Goal: Answer question/provide support: Share knowledge or assist other users

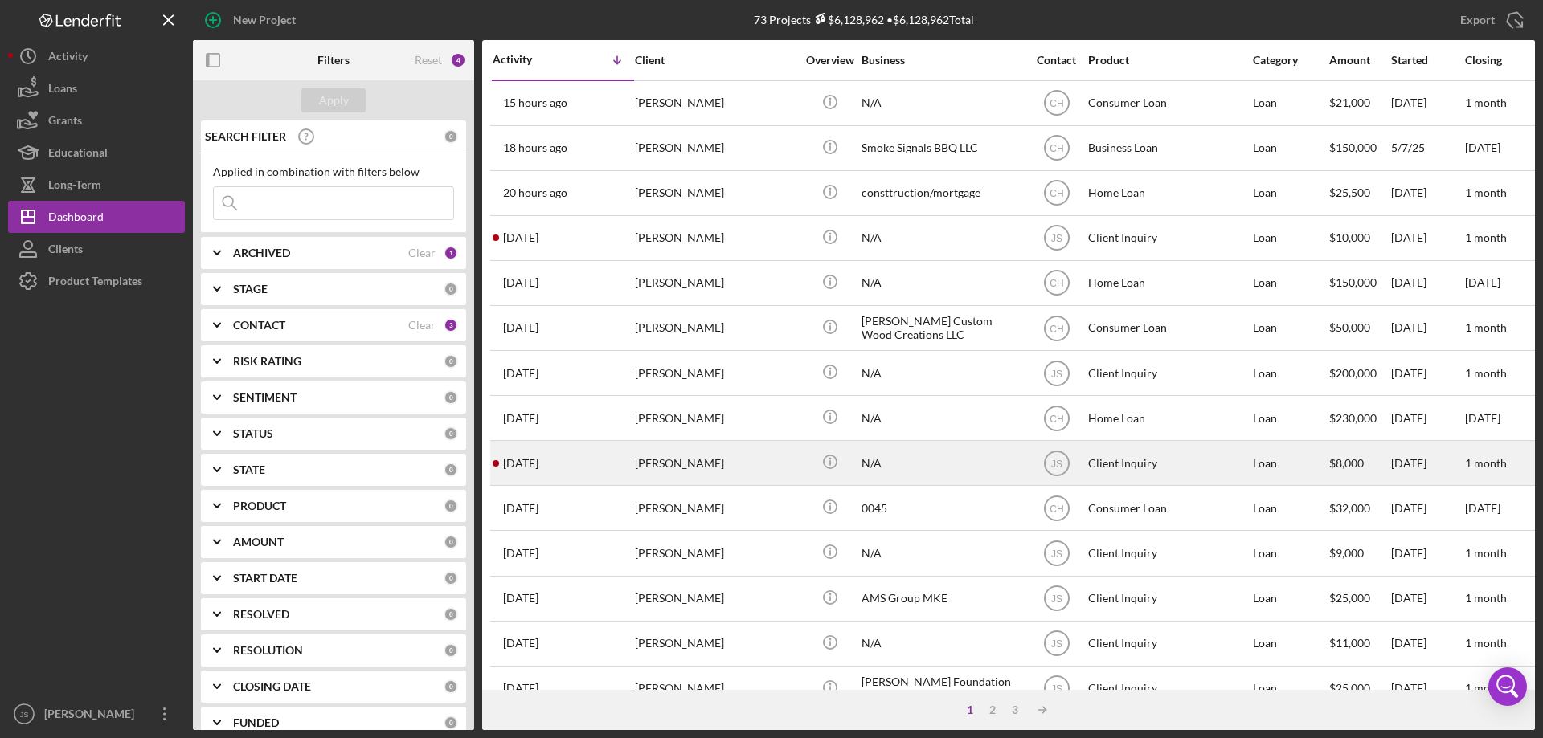
click at [769, 472] on div "[PERSON_NAME]" at bounding box center [715, 463] width 161 height 43
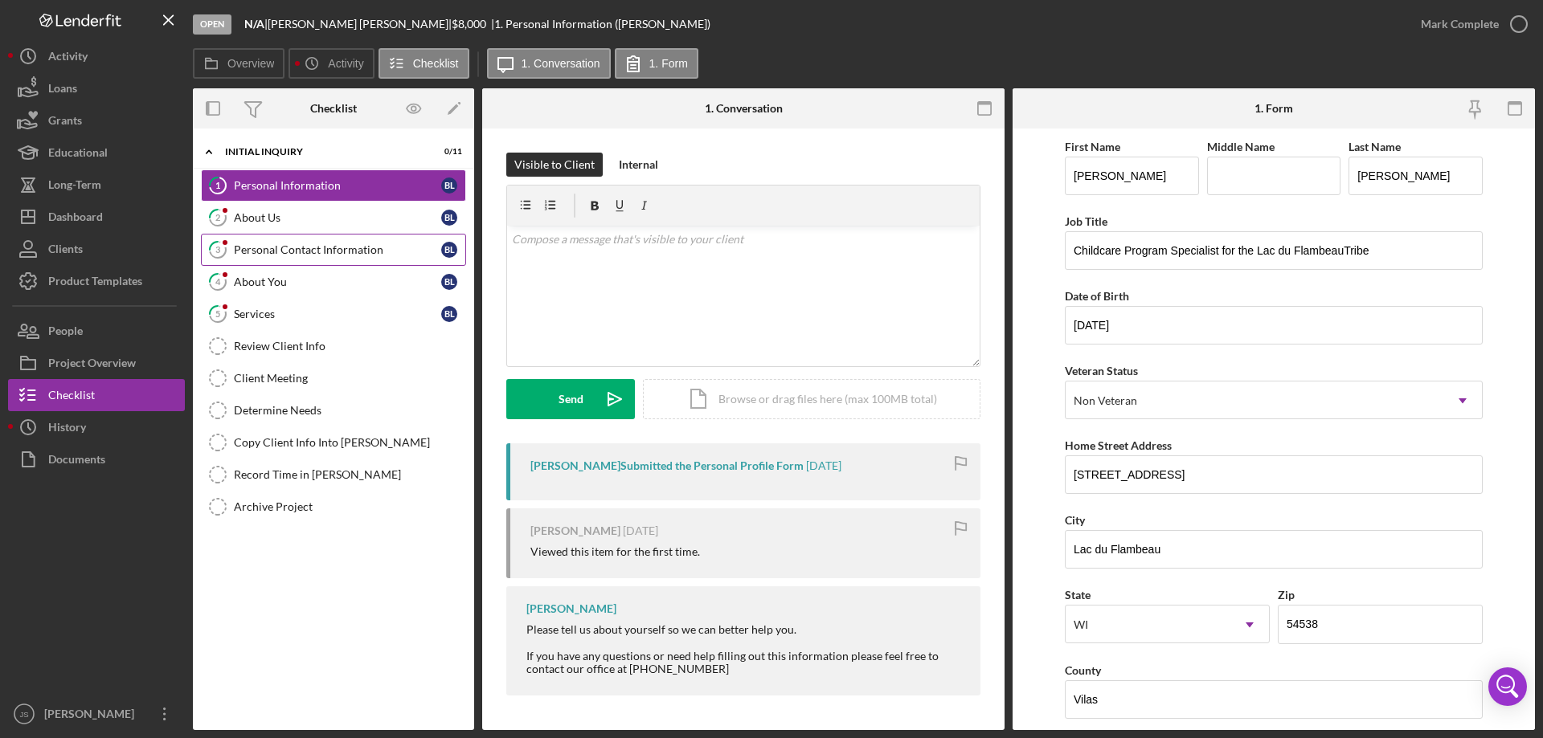
click at [329, 251] on div "Personal Contact Information" at bounding box center [337, 249] width 207 height 13
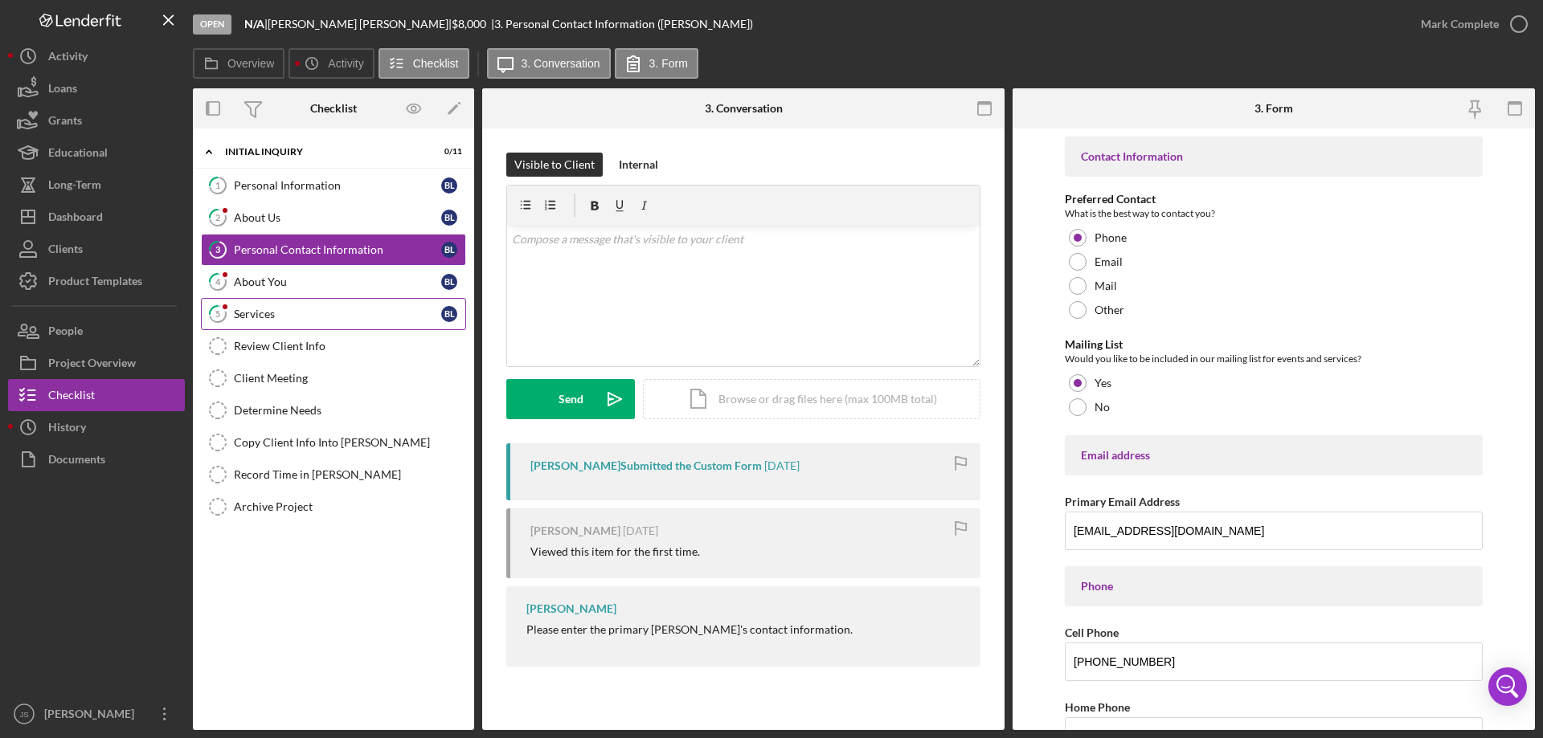
drag, startPoint x: 270, startPoint y: 313, endPoint x: 279, endPoint y: 313, distance: 8.8
click at [272, 313] on div "Services" at bounding box center [337, 314] width 207 height 13
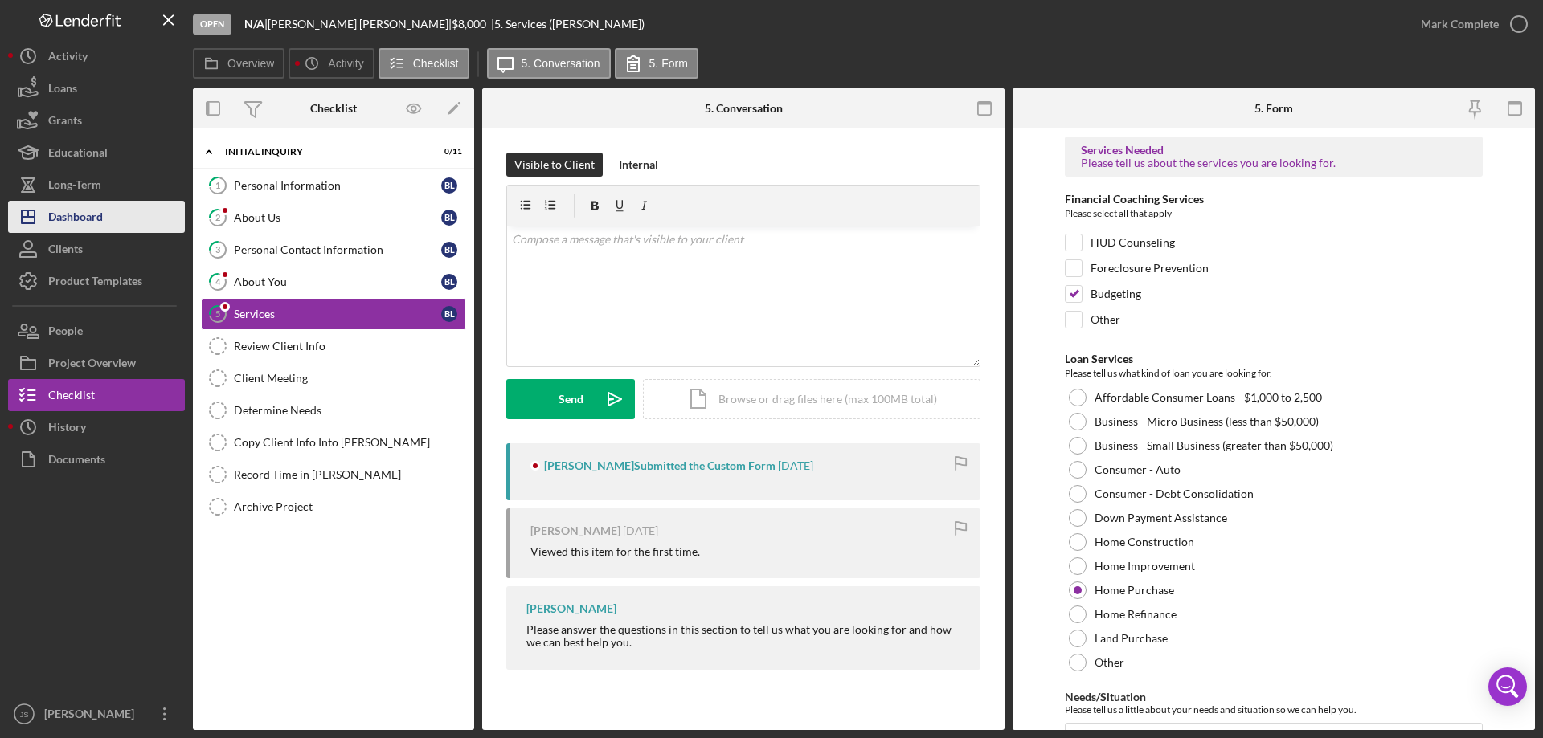
click at [98, 221] on div "Dashboard" at bounding box center [75, 219] width 55 height 36
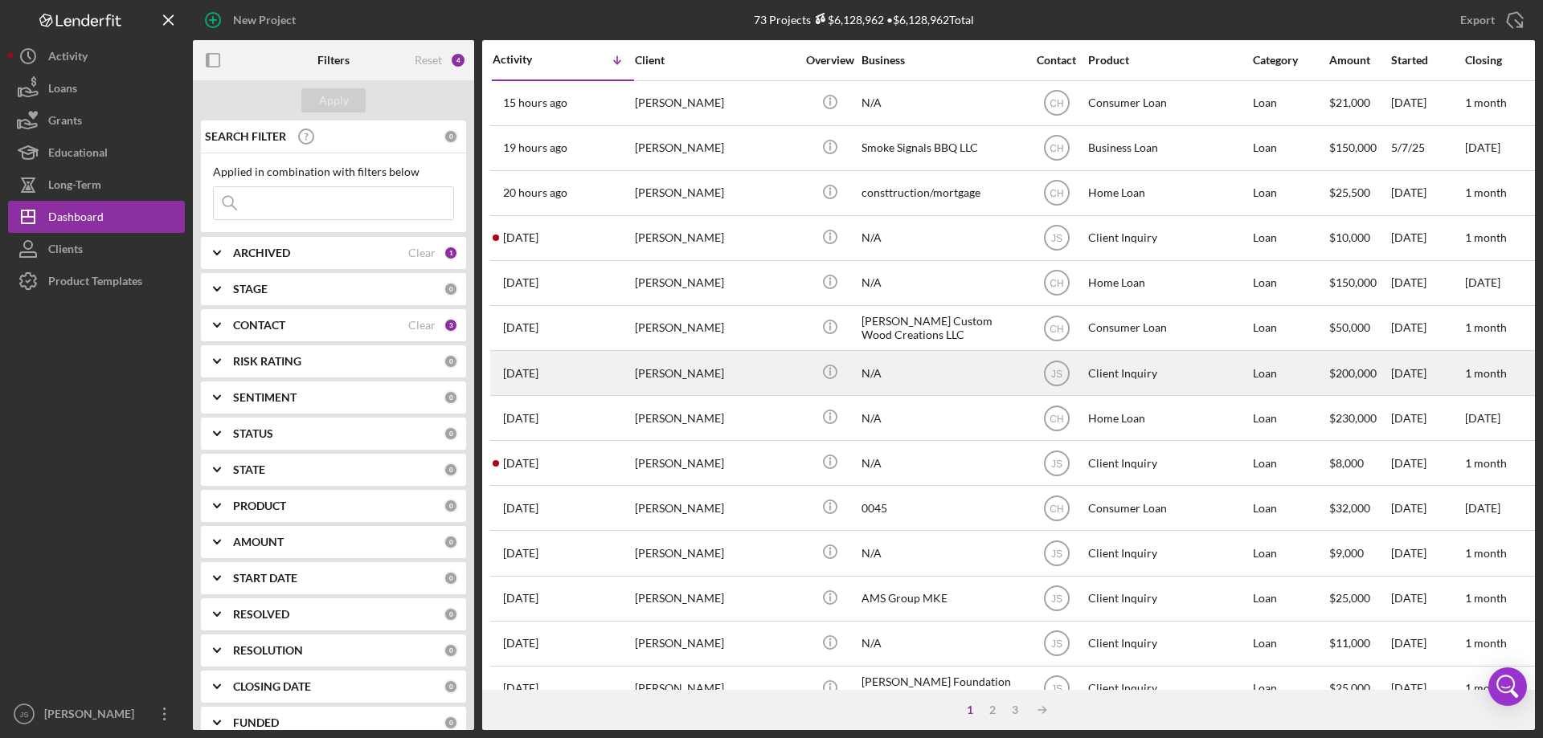
click at [749, 378] on div "[PERSON_NAME]" at bounding box center [715, 373] width 161 height 43
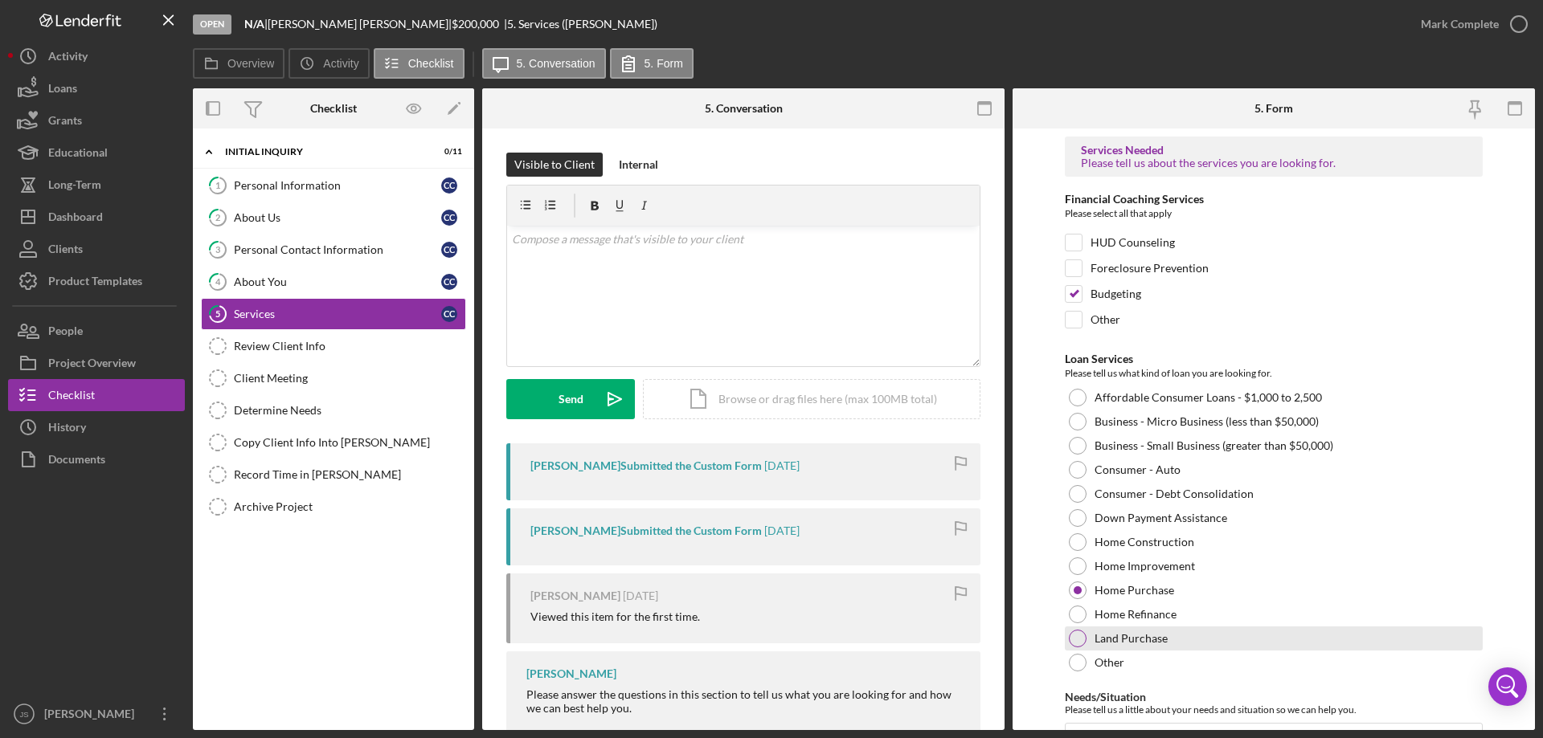
scroll to position [132, 0]
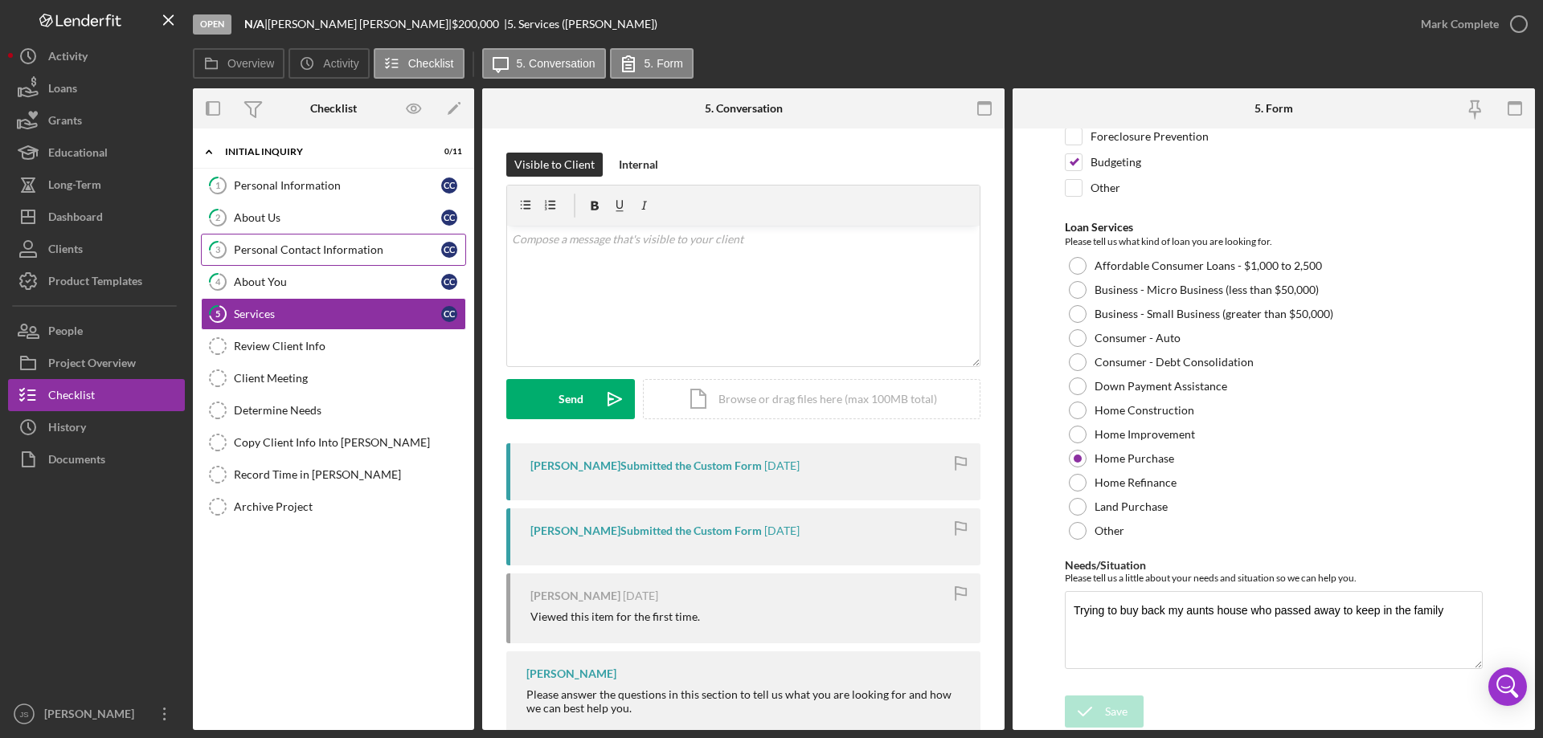
click at [331, 245] on div "Personal Contact Information" at bounding box center [337, 249] width 207 height 13
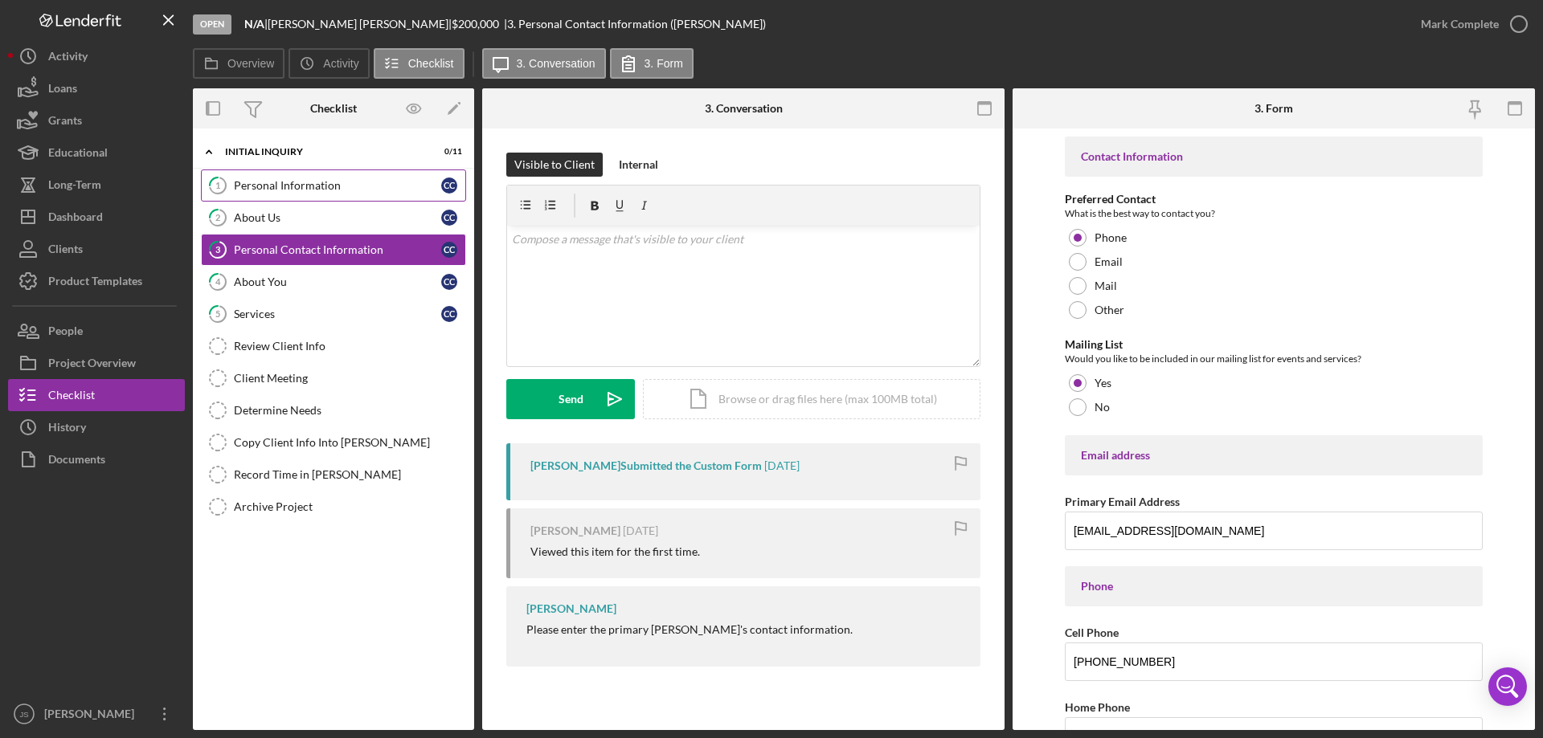
click at [367, 190] on div "Personal Information" at bounding box center [337, 185] width 207 height 13
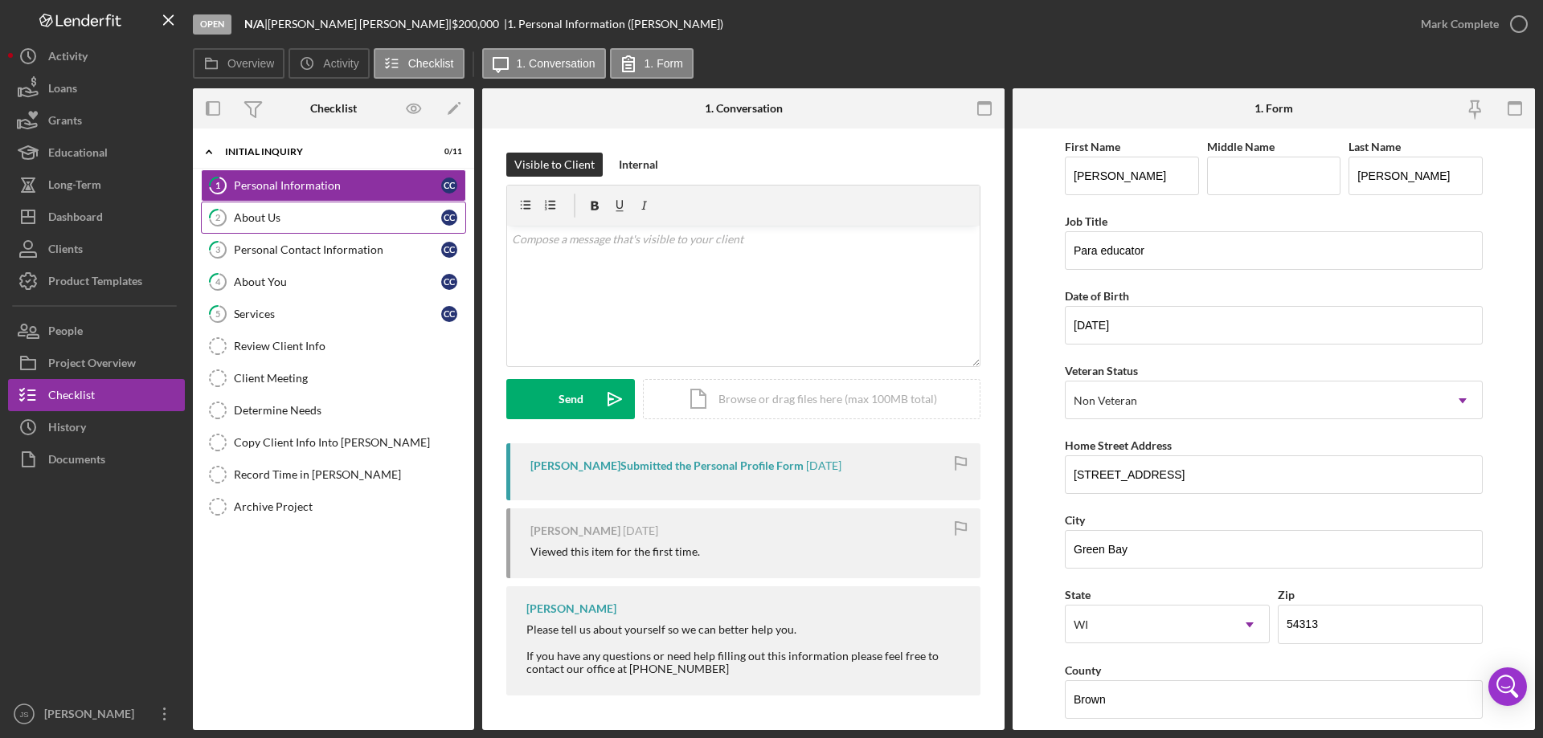
click at [321, 217] on div "About Us" at bounding box center [337, 217] width 207 height 13
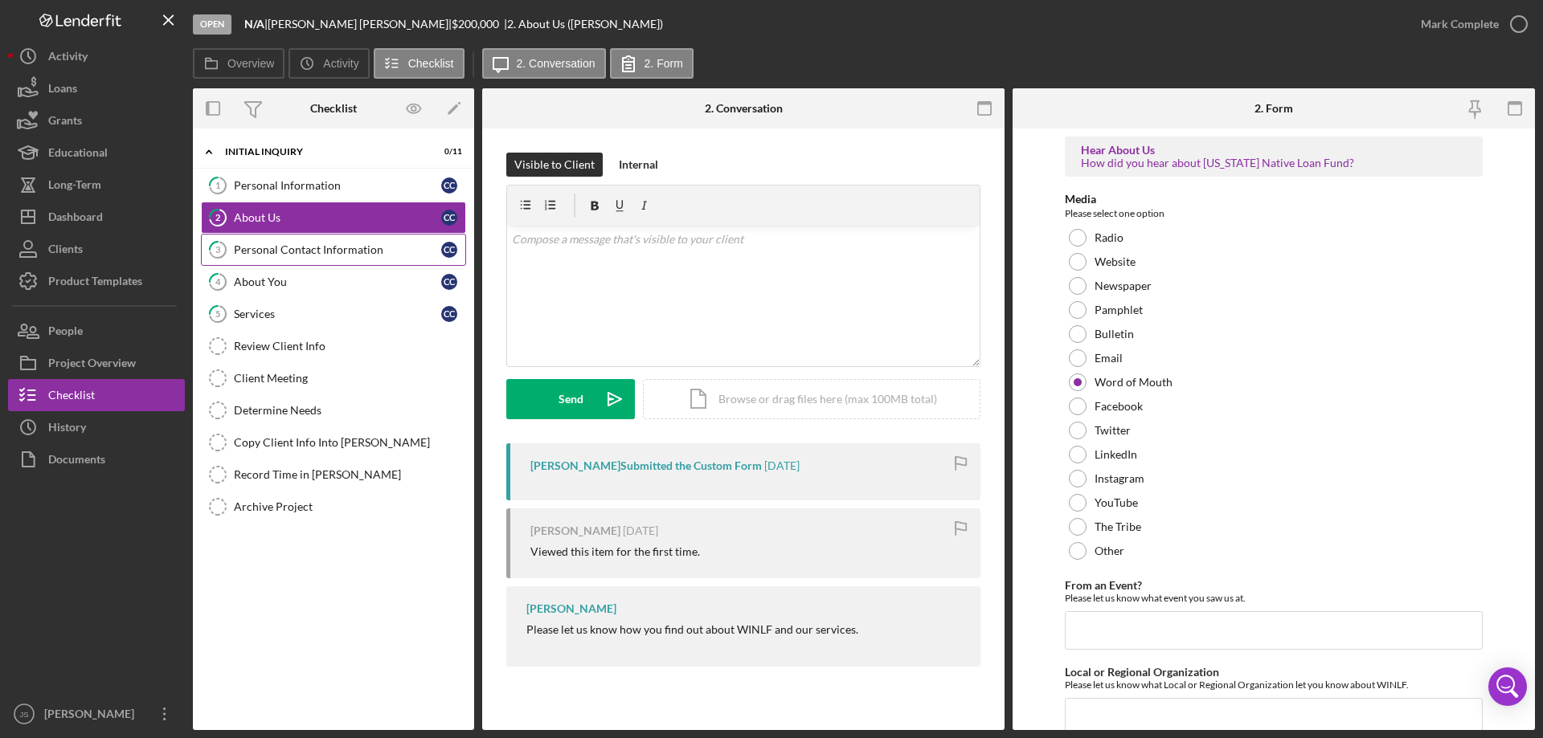
click at [309, 251] on div "Personal Contact Information" at bounding box center [337, 249] width 207 height 13
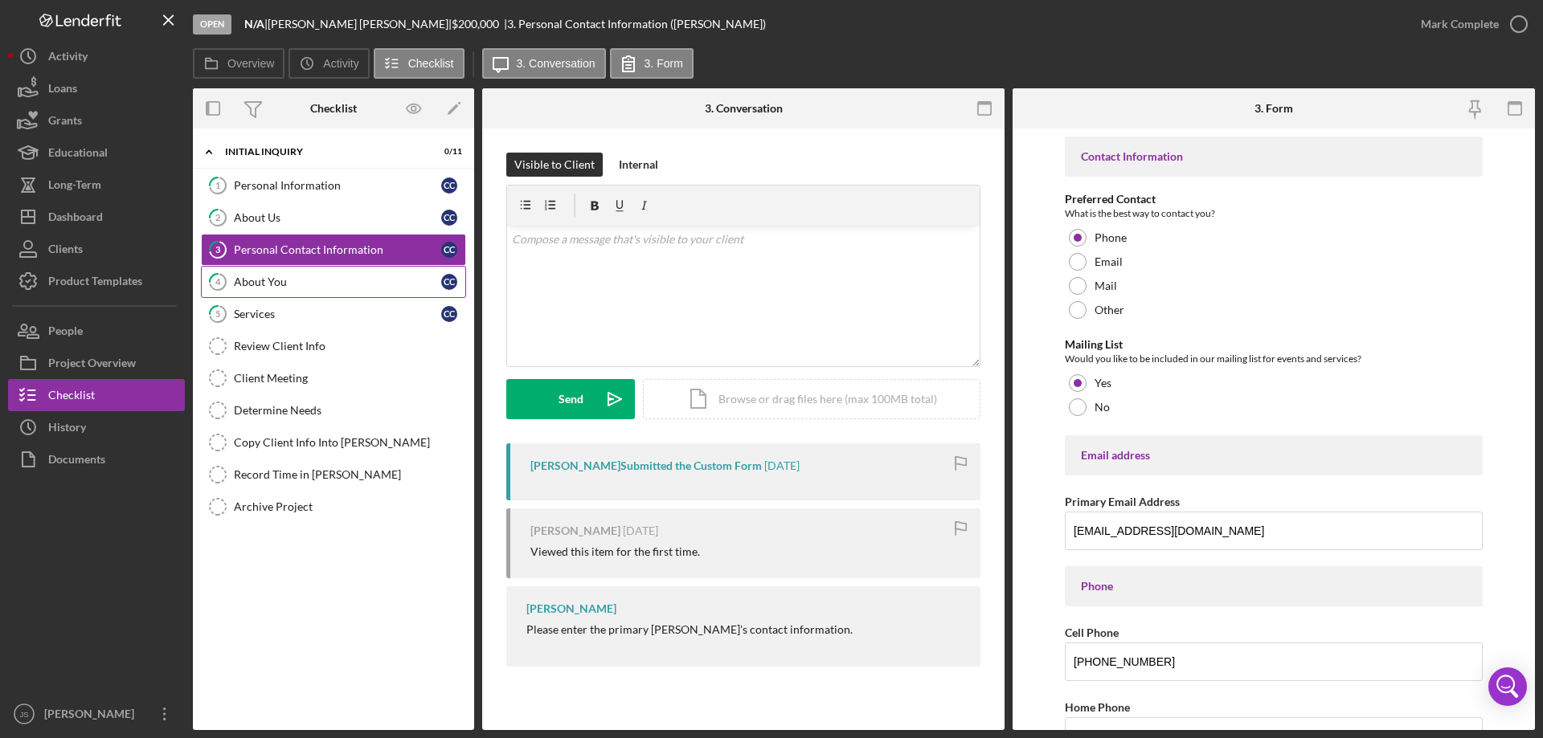
click at [299, 285] on div "About You" at bounding box center [337, 282] width 207 height 13
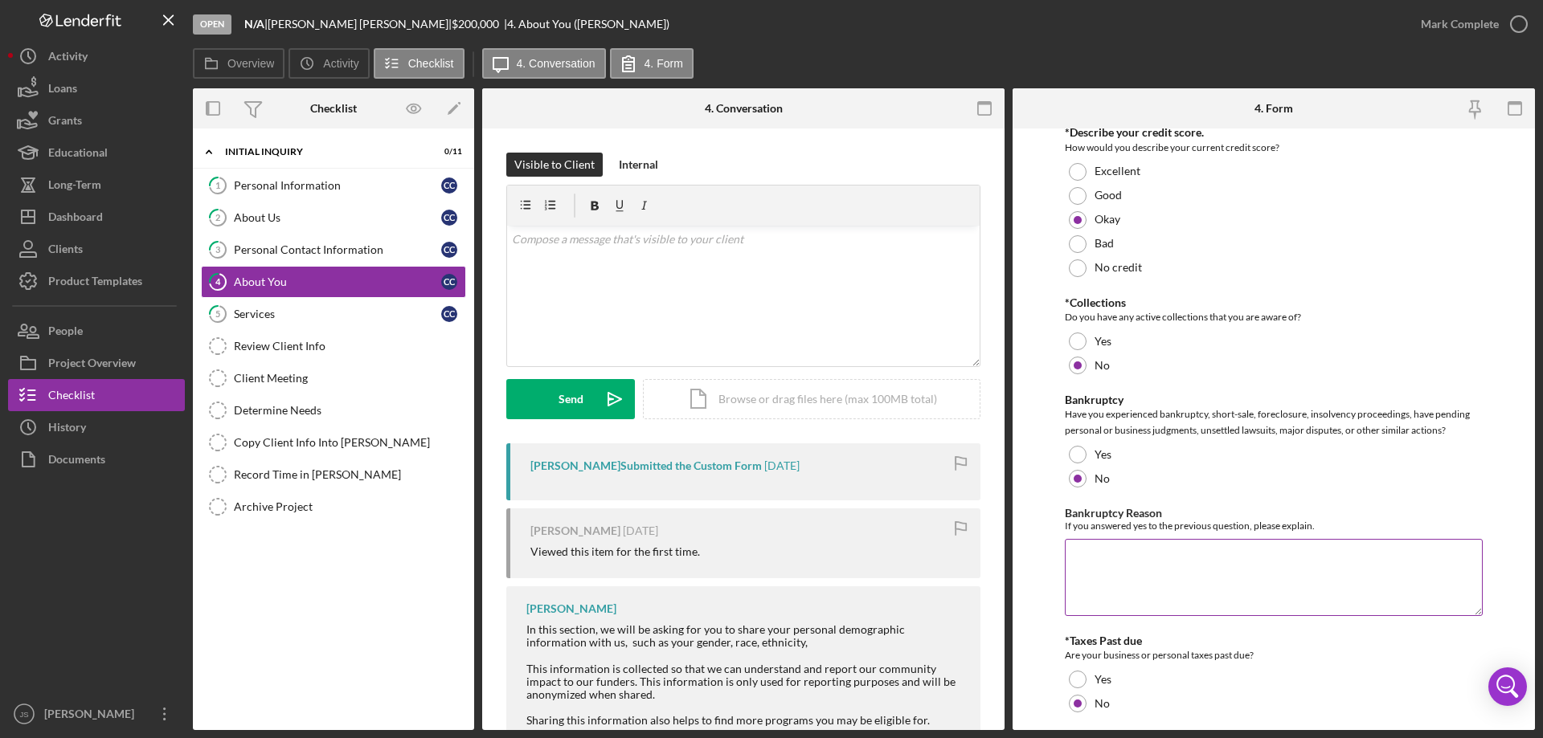
scroll to position [2250, 0]
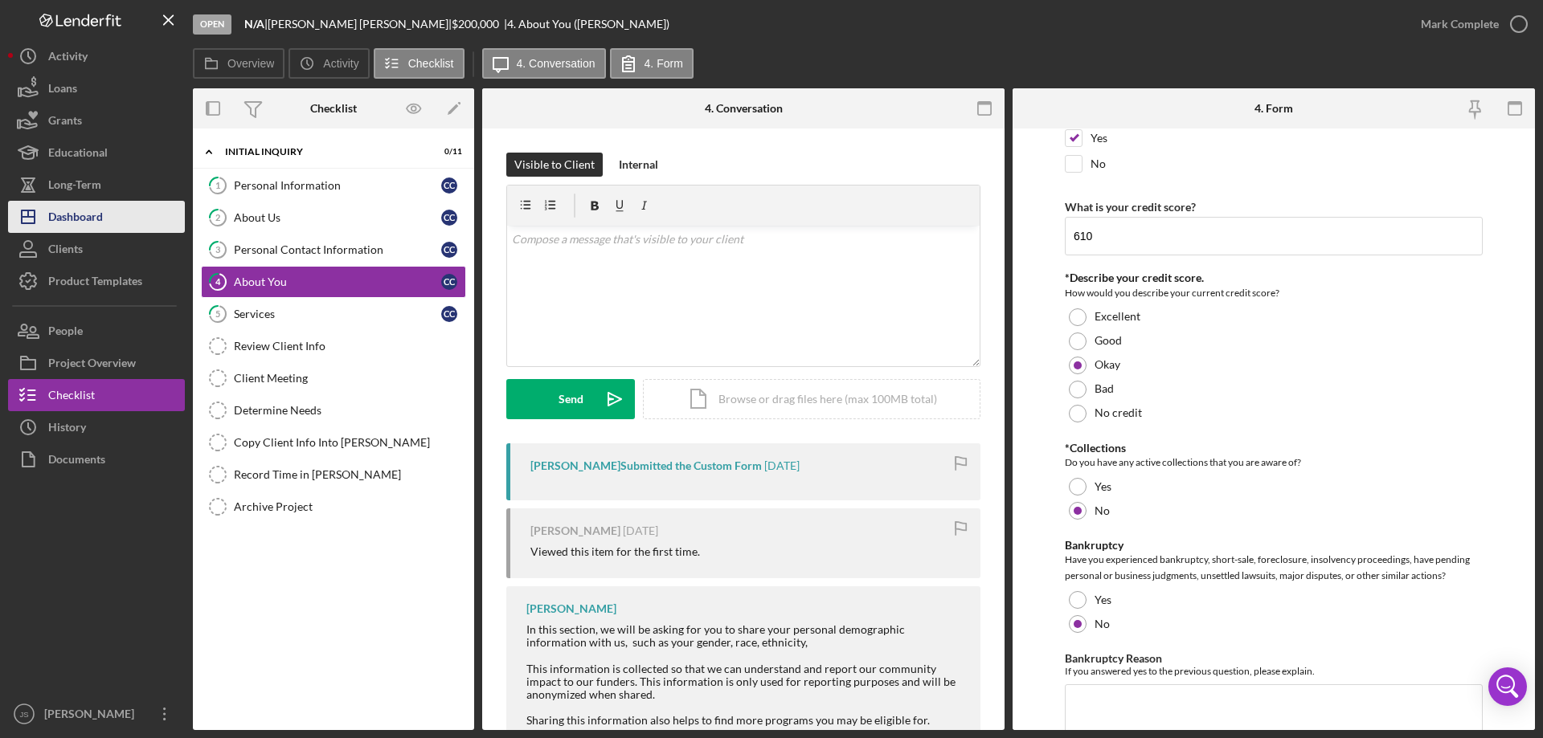
click at [68, 215] on div "Dashboard" at bounding box center [75, 219] width 55 height 36
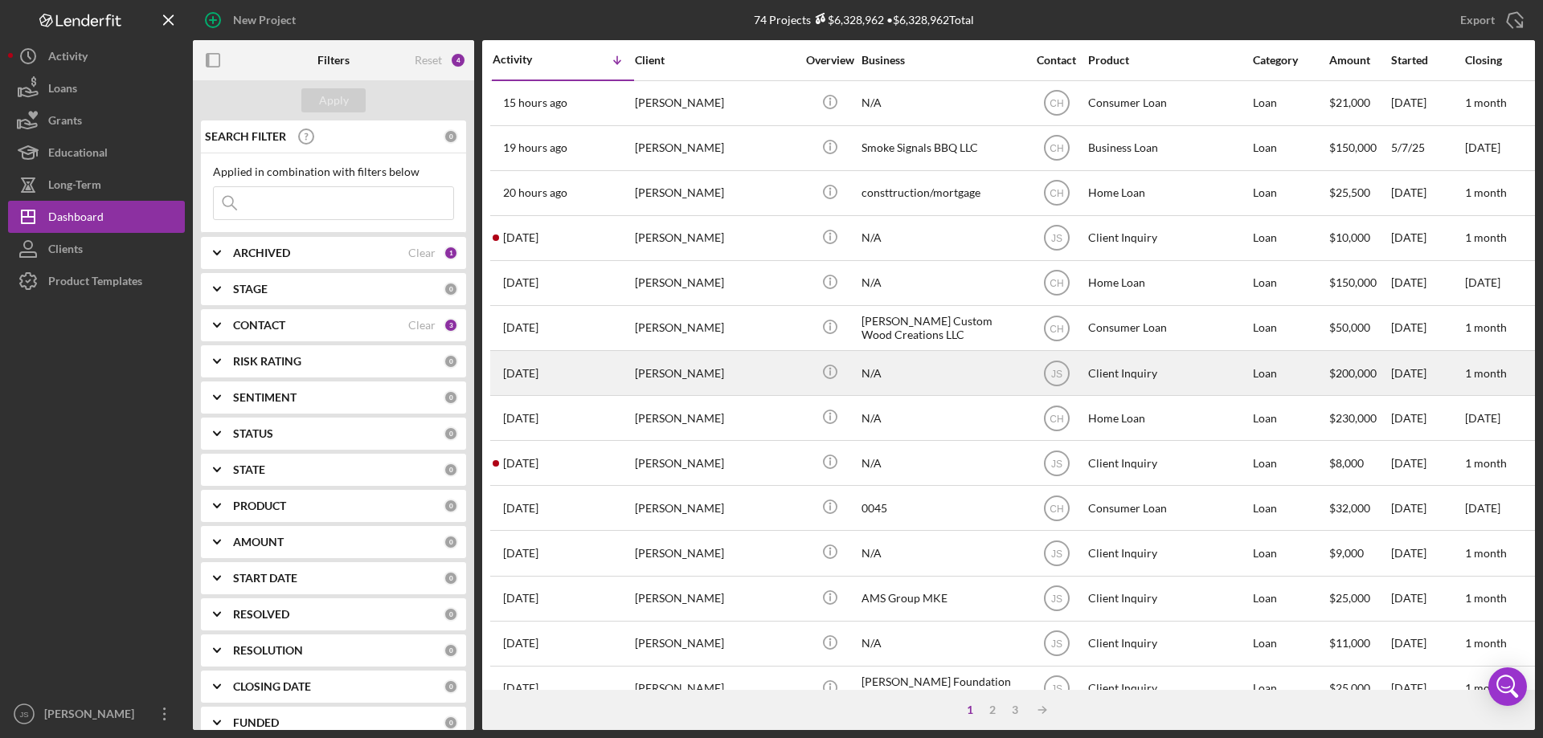
click at [744, 375] on div "[PERSON_NAME]" at bounding box center [715, 373] width 161 height 43
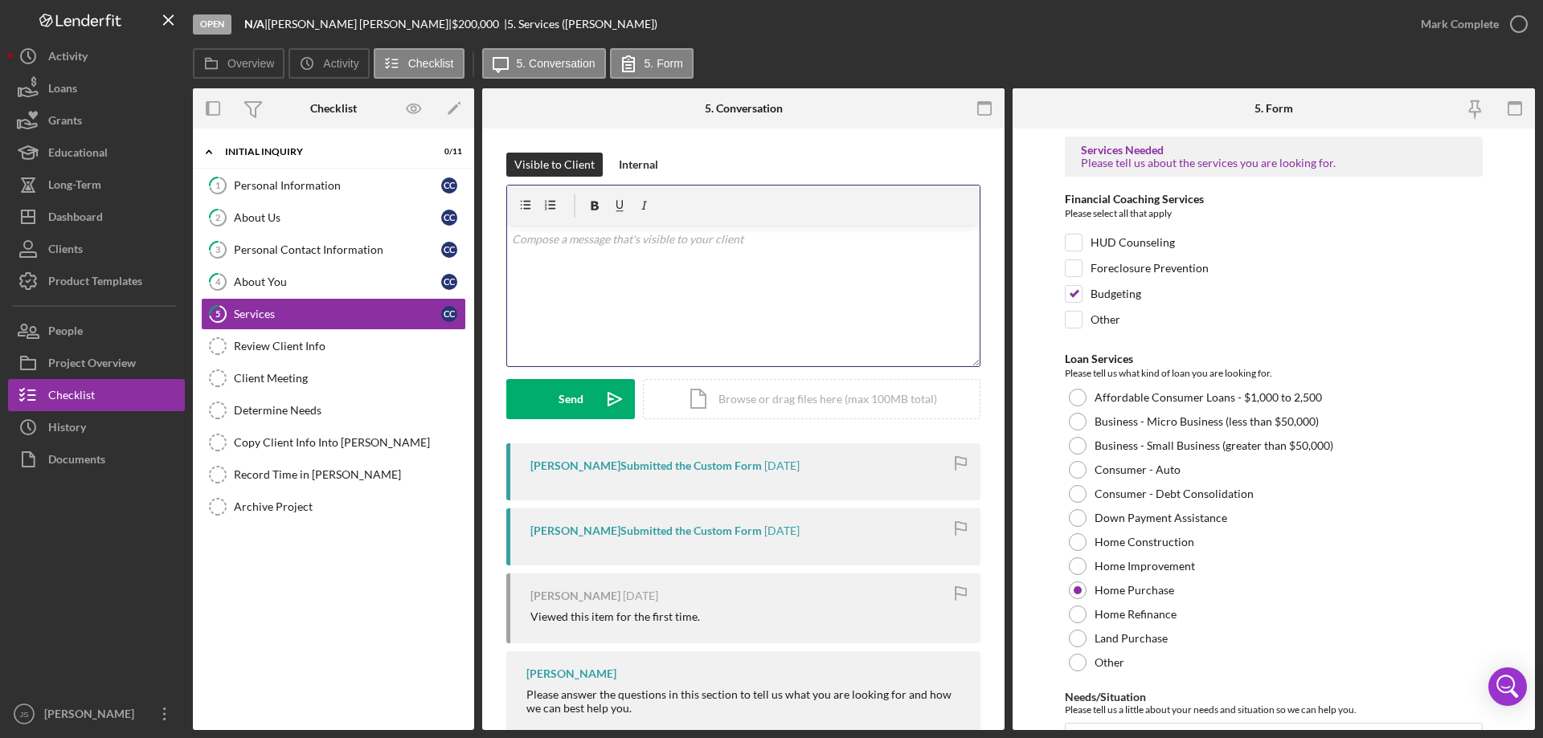
click at [530, 253] on div "v Color teal Color pink Remove color Add row above Add row below Add column bef…" at bounding box center [743, 296] width 472 height 141
click at [585, 268] on div "v Color teal Color pink Remove color Add row above Add row below Add column bef…" at bounding box center [743, 296] width 472 height 141
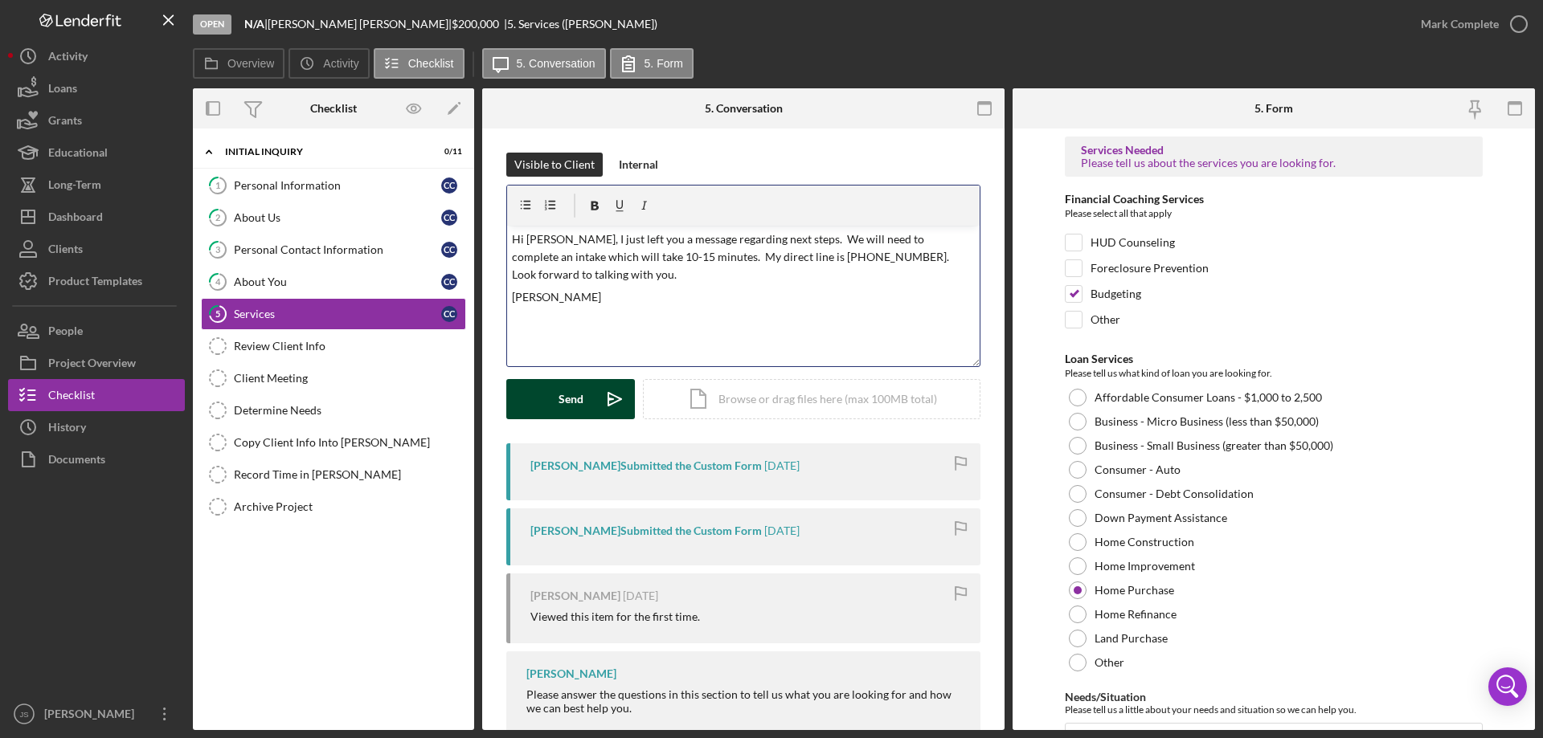
click at [568, 405] on div "Send" at bounding box center [570, 399] width 25 height 40
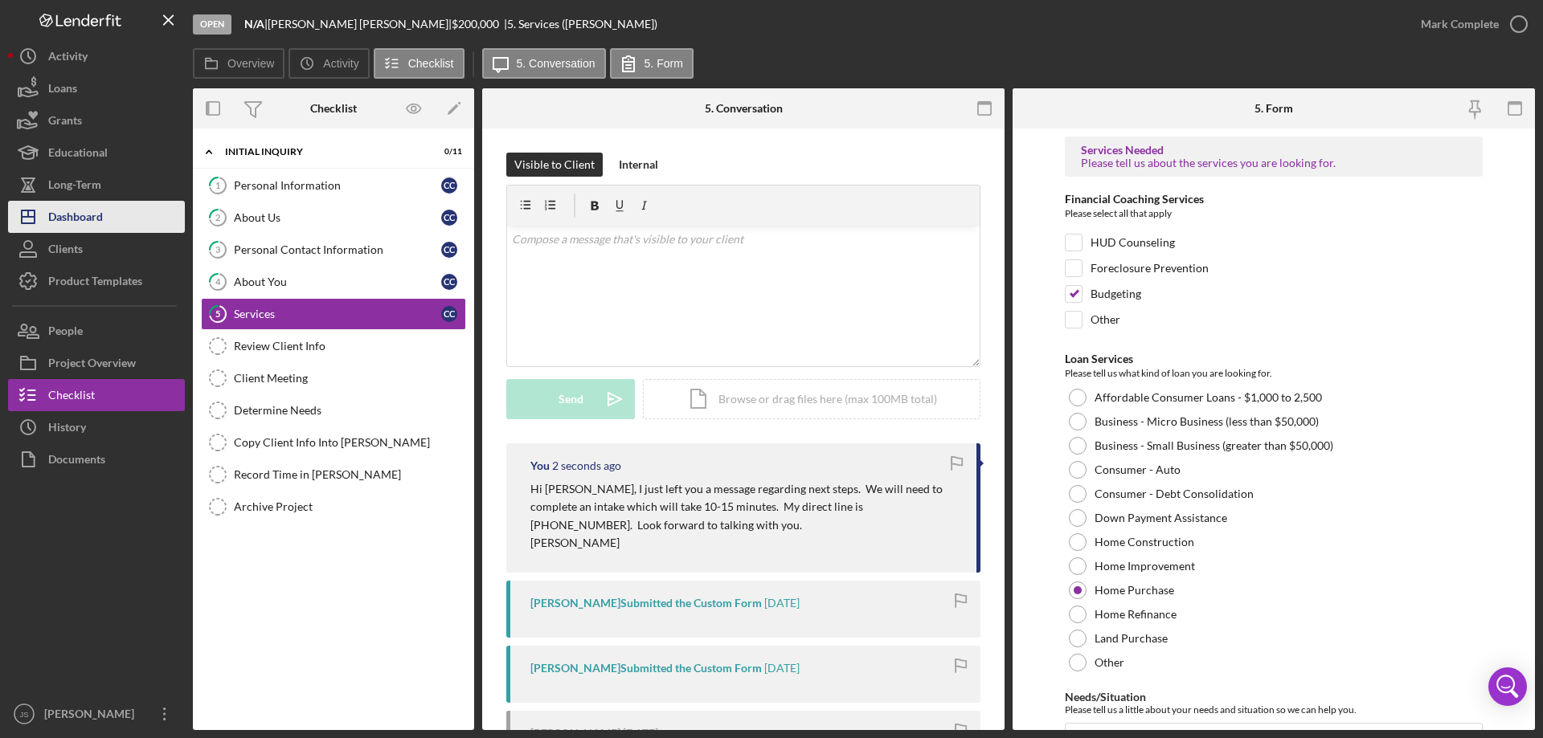
click at [76, 221] on div "Dashboard" at bounding box center [75, 219] width 55 height 36
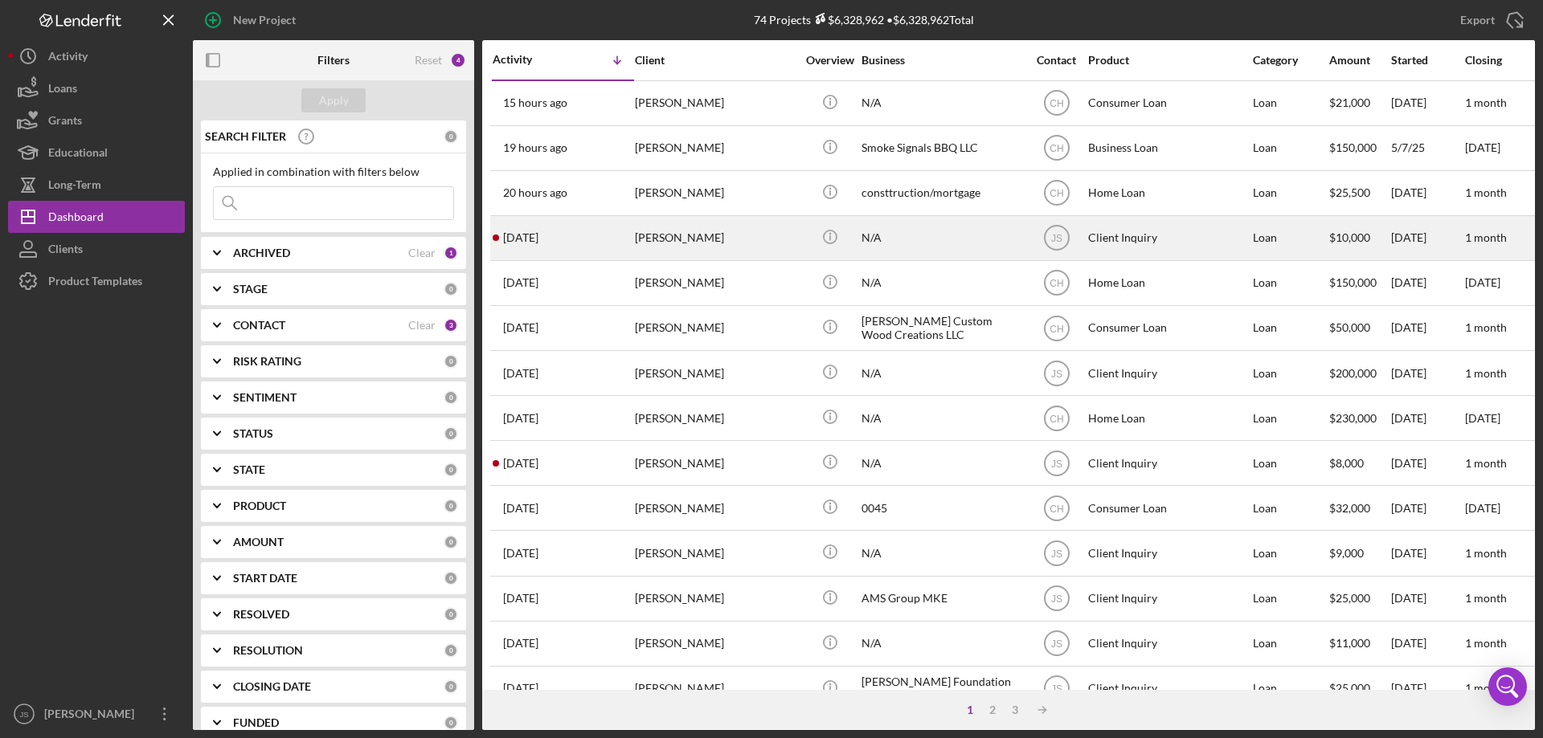
click at [750, 241] on div "[PERSON_NAME]" at bounding box center [715, 238] width 161 height 43
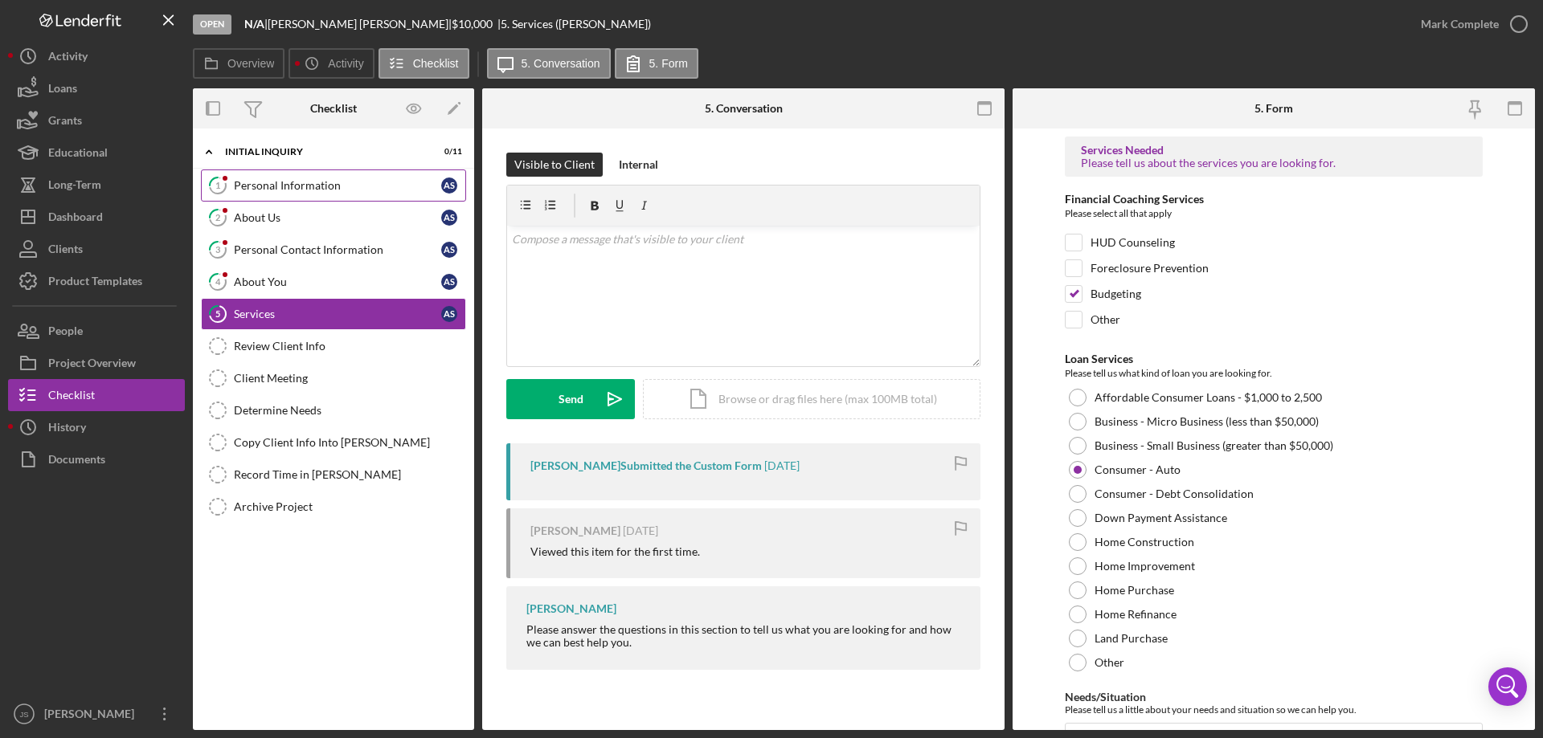
click at [347, 179] on div "Personal Information" at bounding box center [337, 185] width 207 height 13
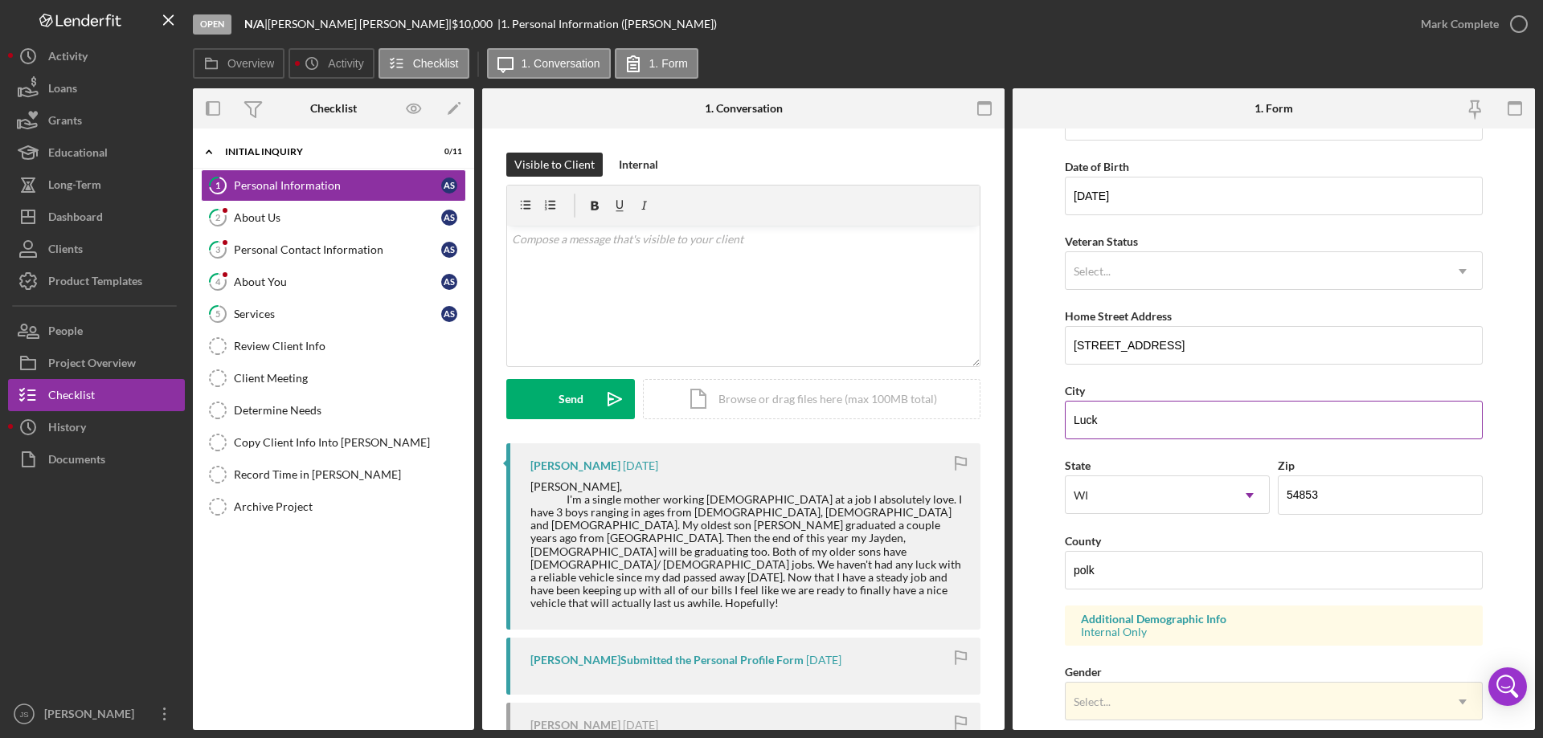
scroll to position [321, 0]
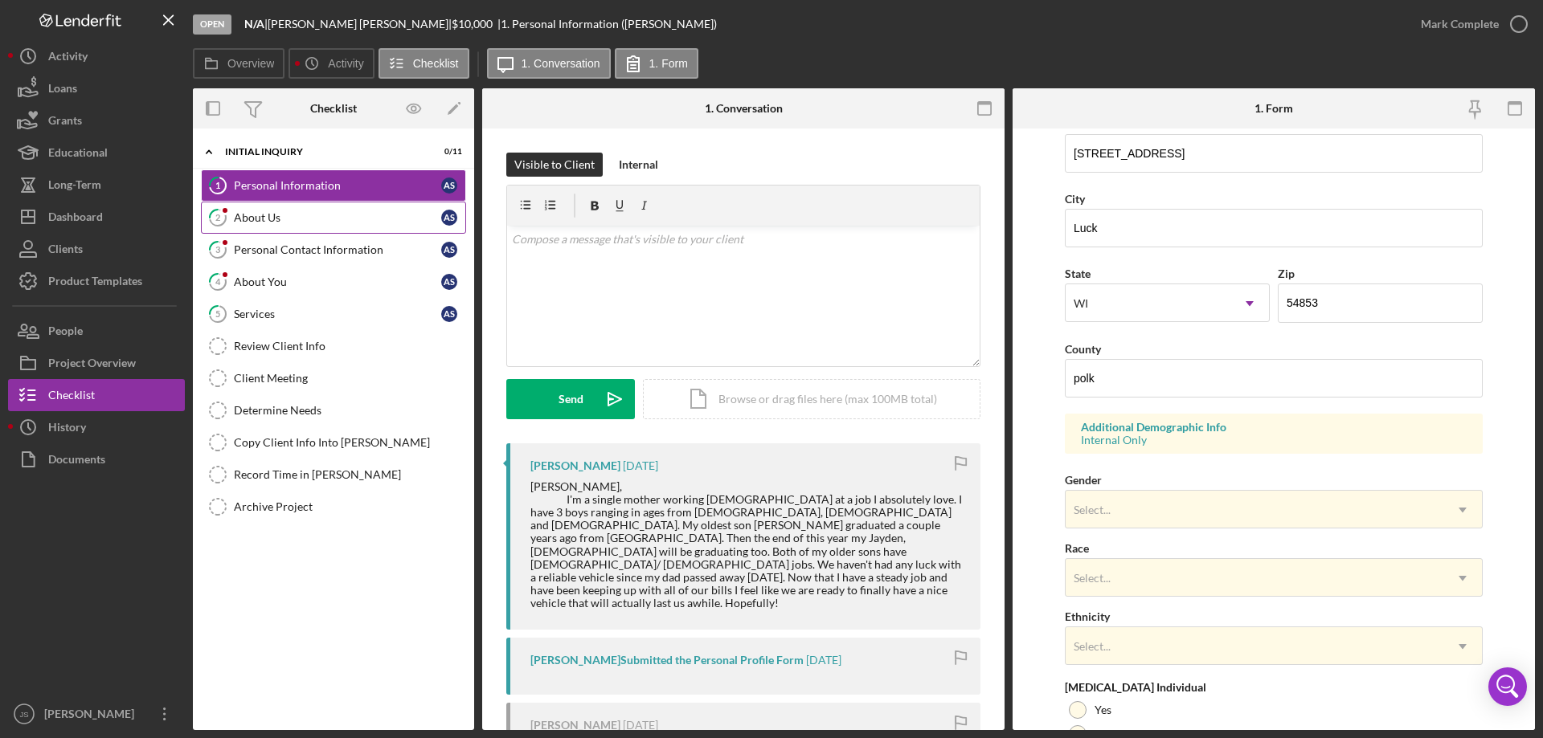
click at [317, 223] on div "About Us" at bounding box center [337, 217] width 207 height 13
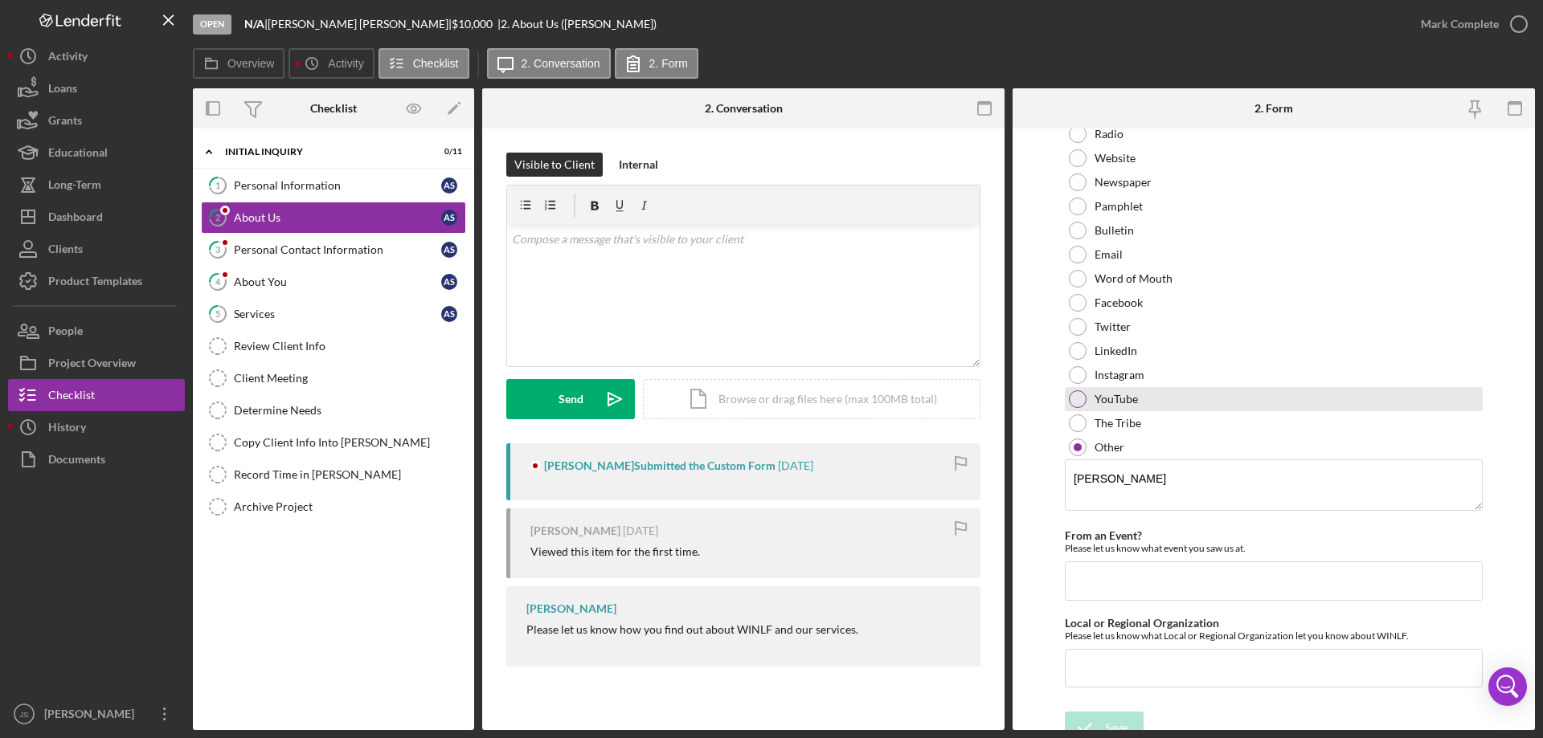
scroll to position [120, 0]
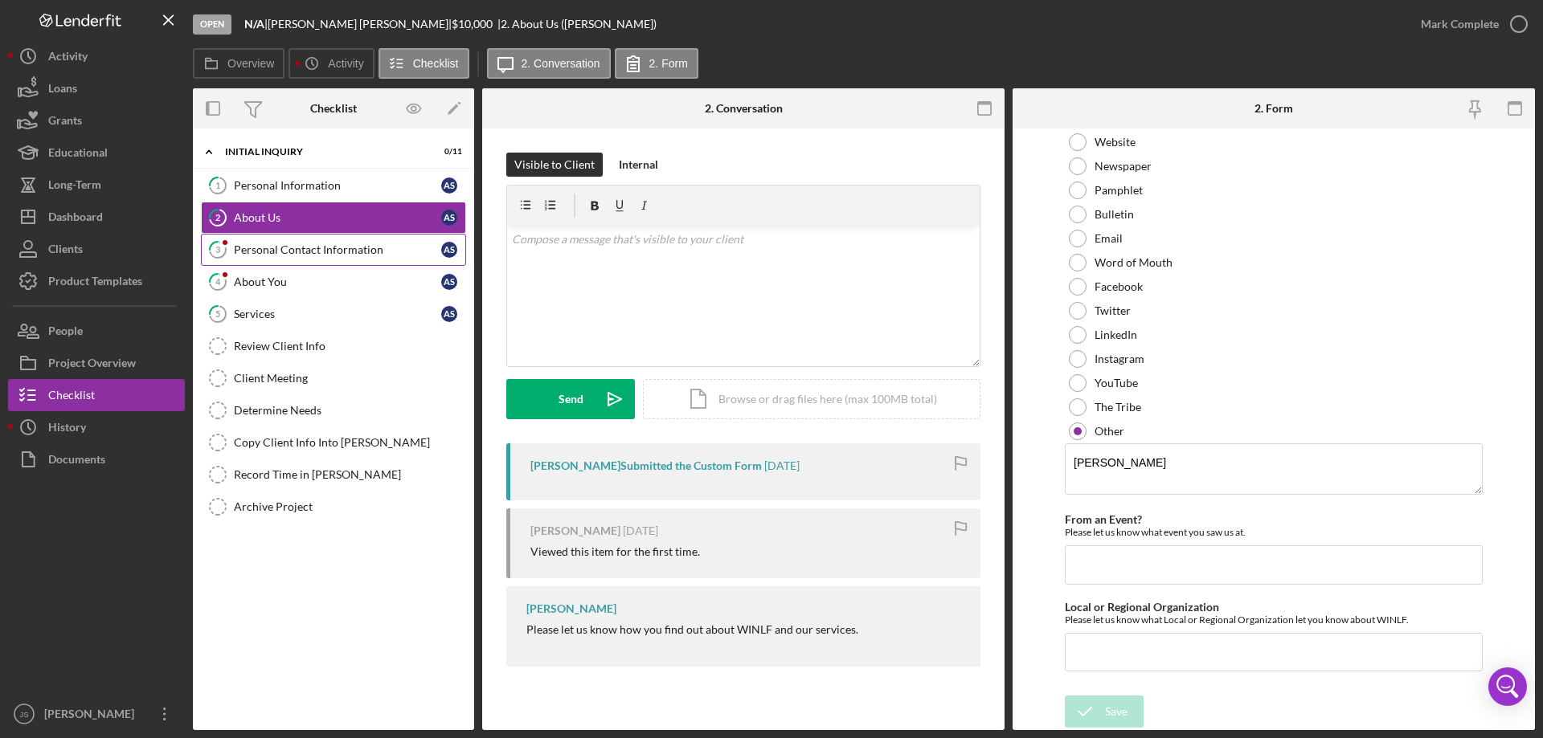
click at [315, 252] on div "Personal Contact Information" at bounding box center [337, 249] width 207 height 13
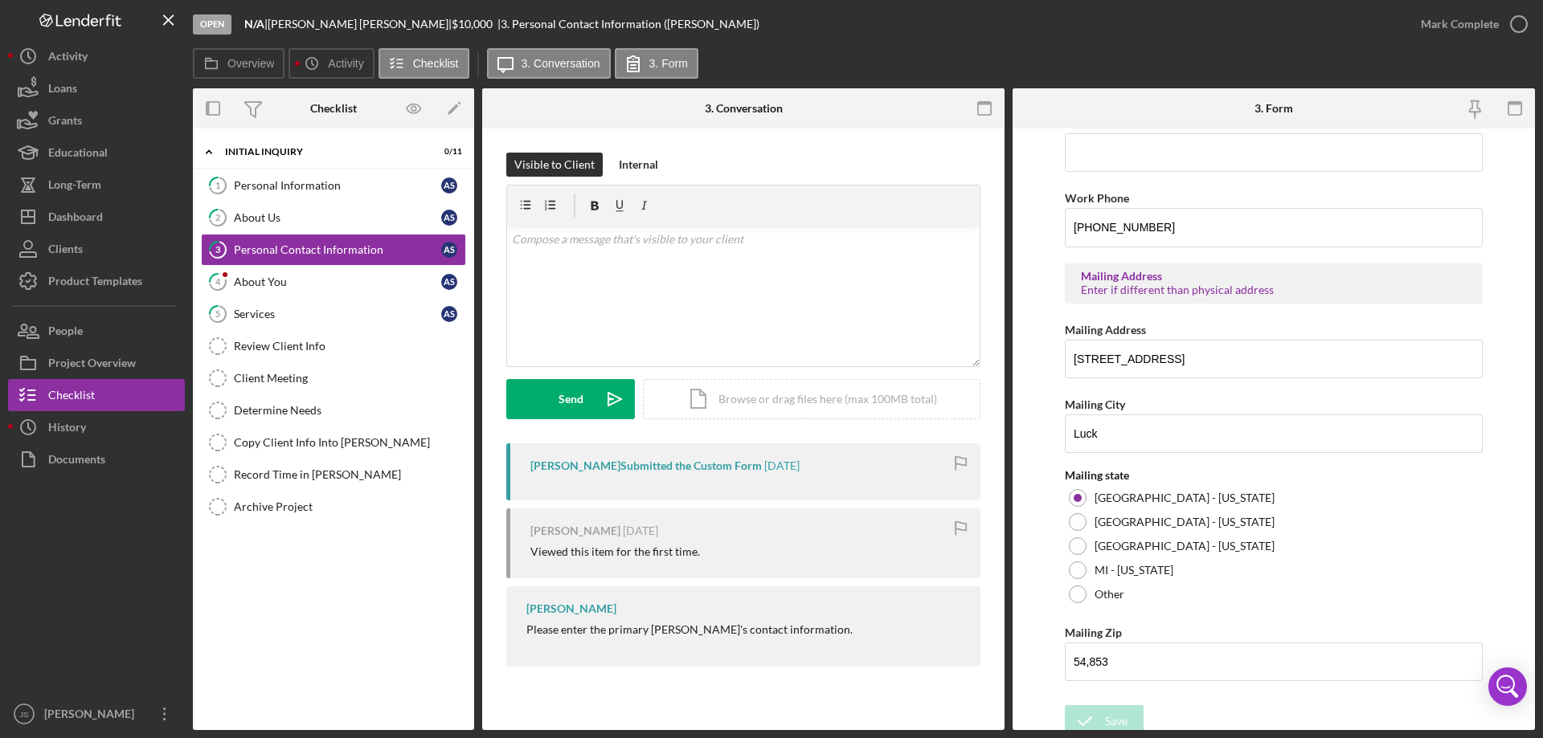
scroll to position [594, 0]
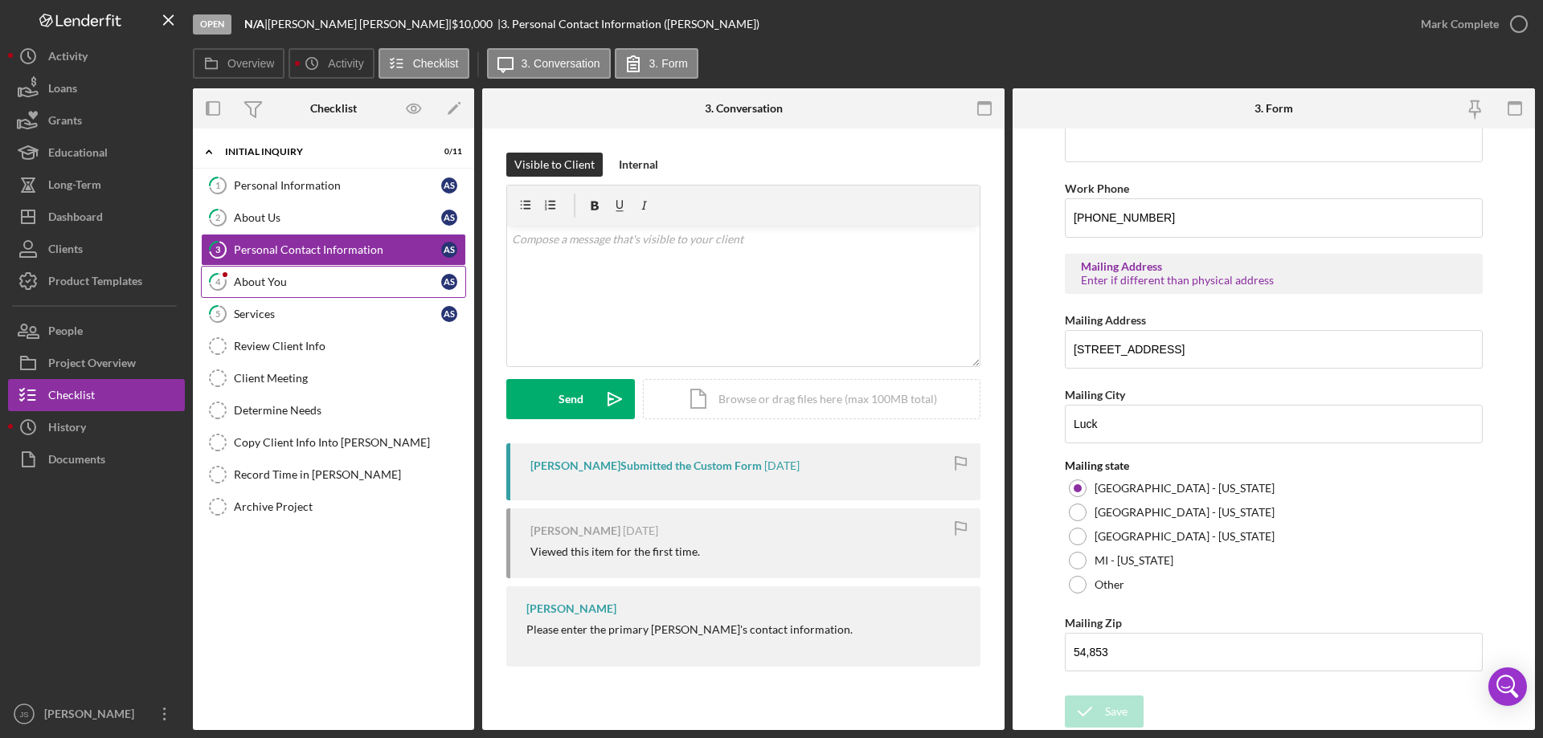
click at [309, 277] on div "About You" at bounding box center [337, 282] width 207 height 13
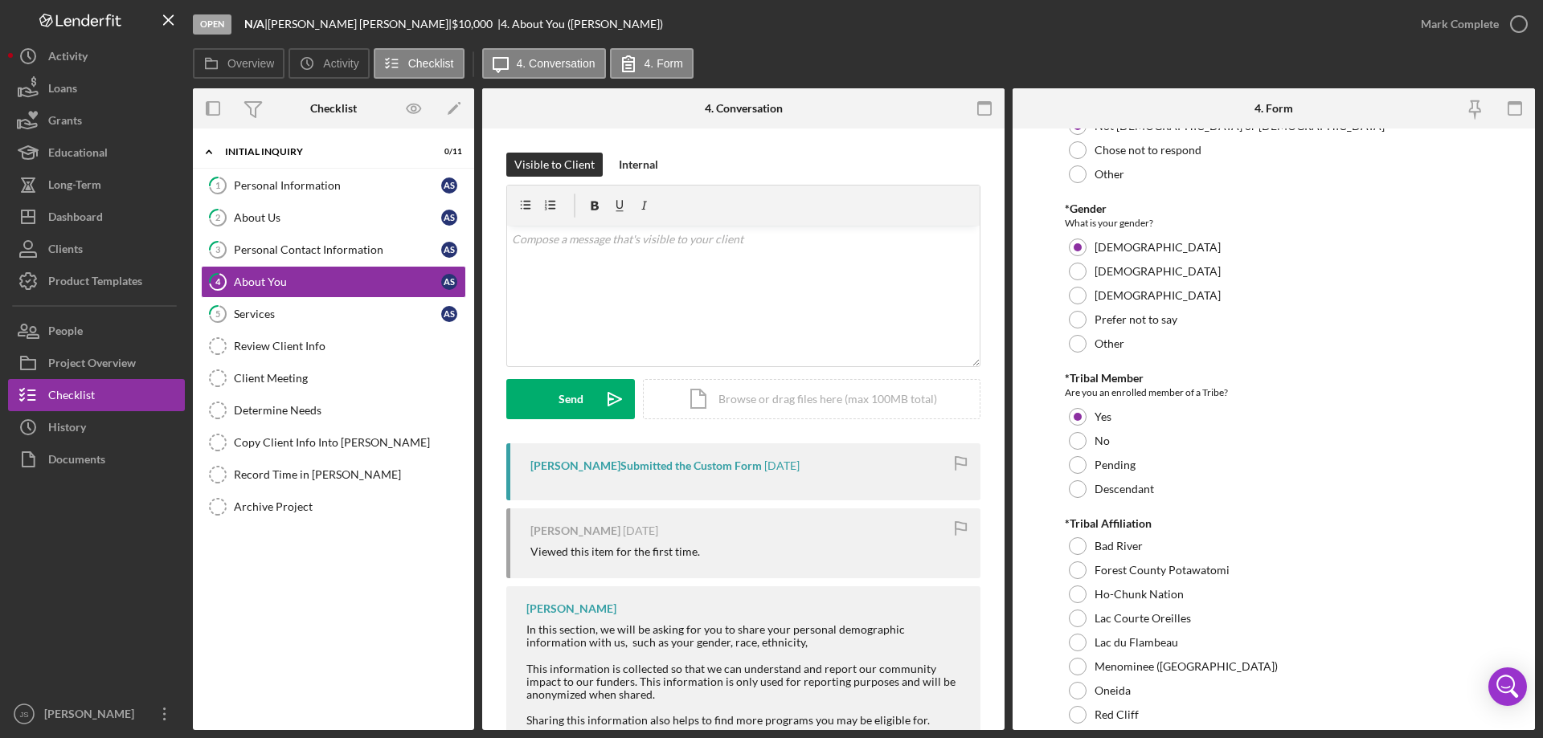
scroll to position [562, 0]
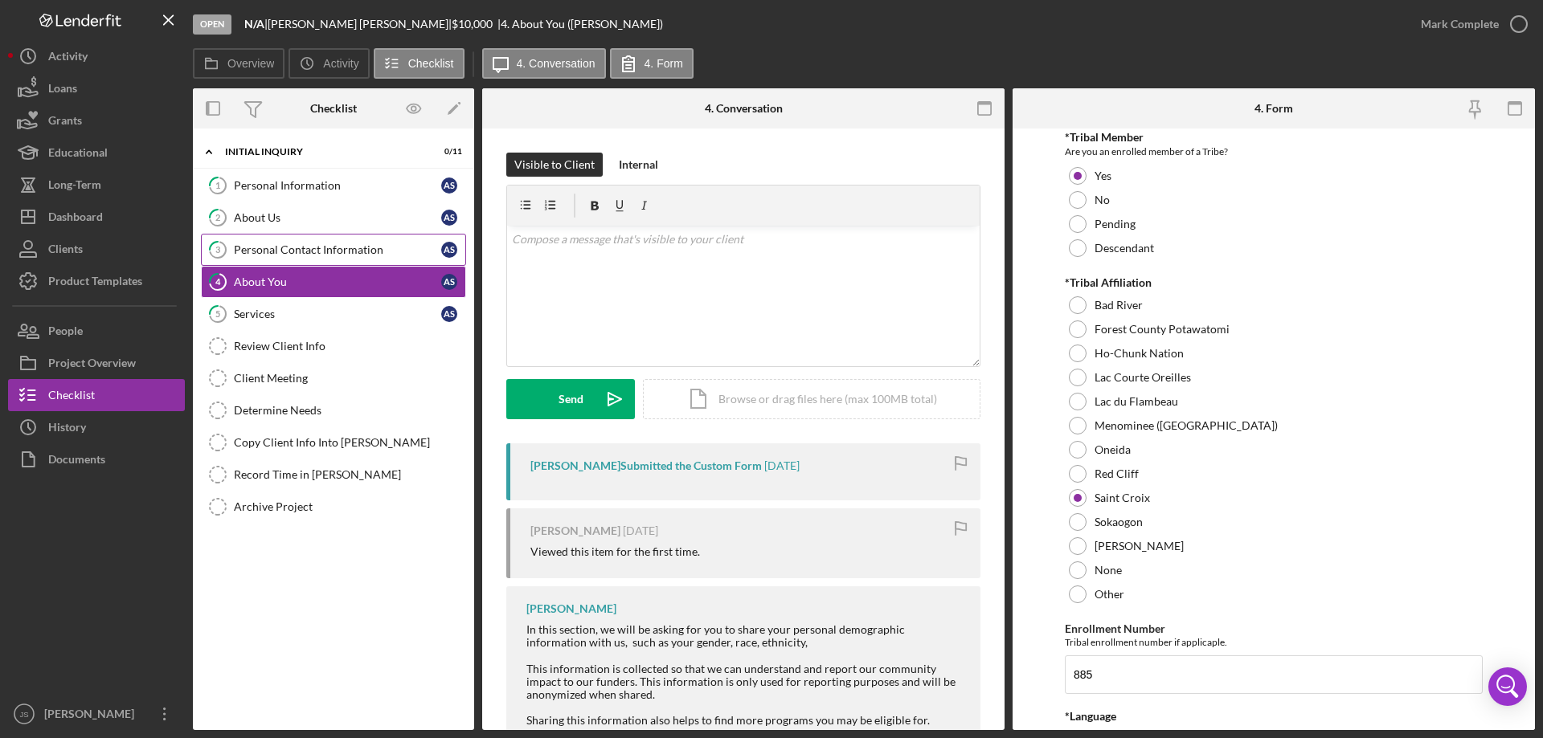
click at [251, 244] on div "Personal Contact Information" at bounding box center [337, 249] width 207 height 13
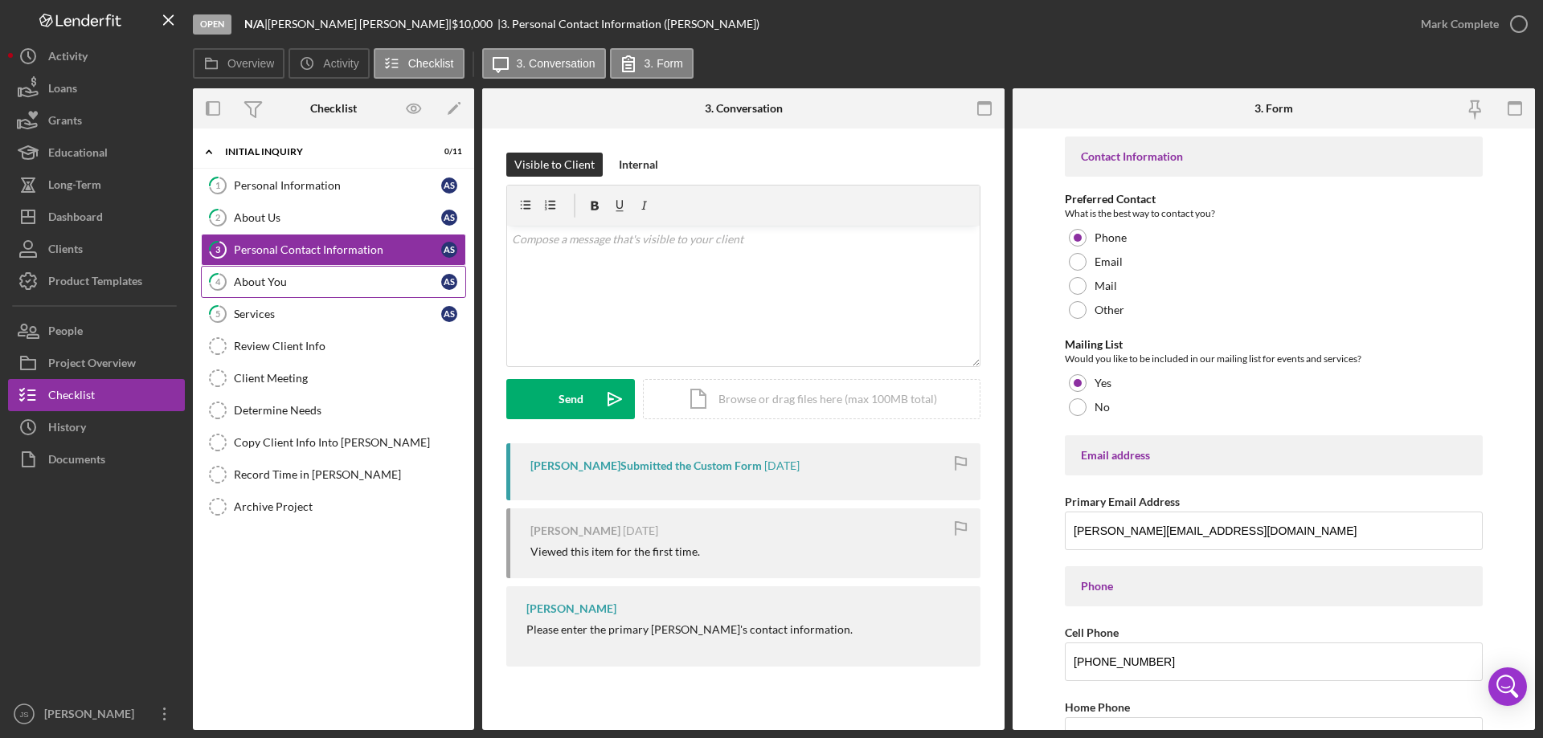
click at [309, 282] on div "About You" at bounding box center [337, 282] width 207 height 13
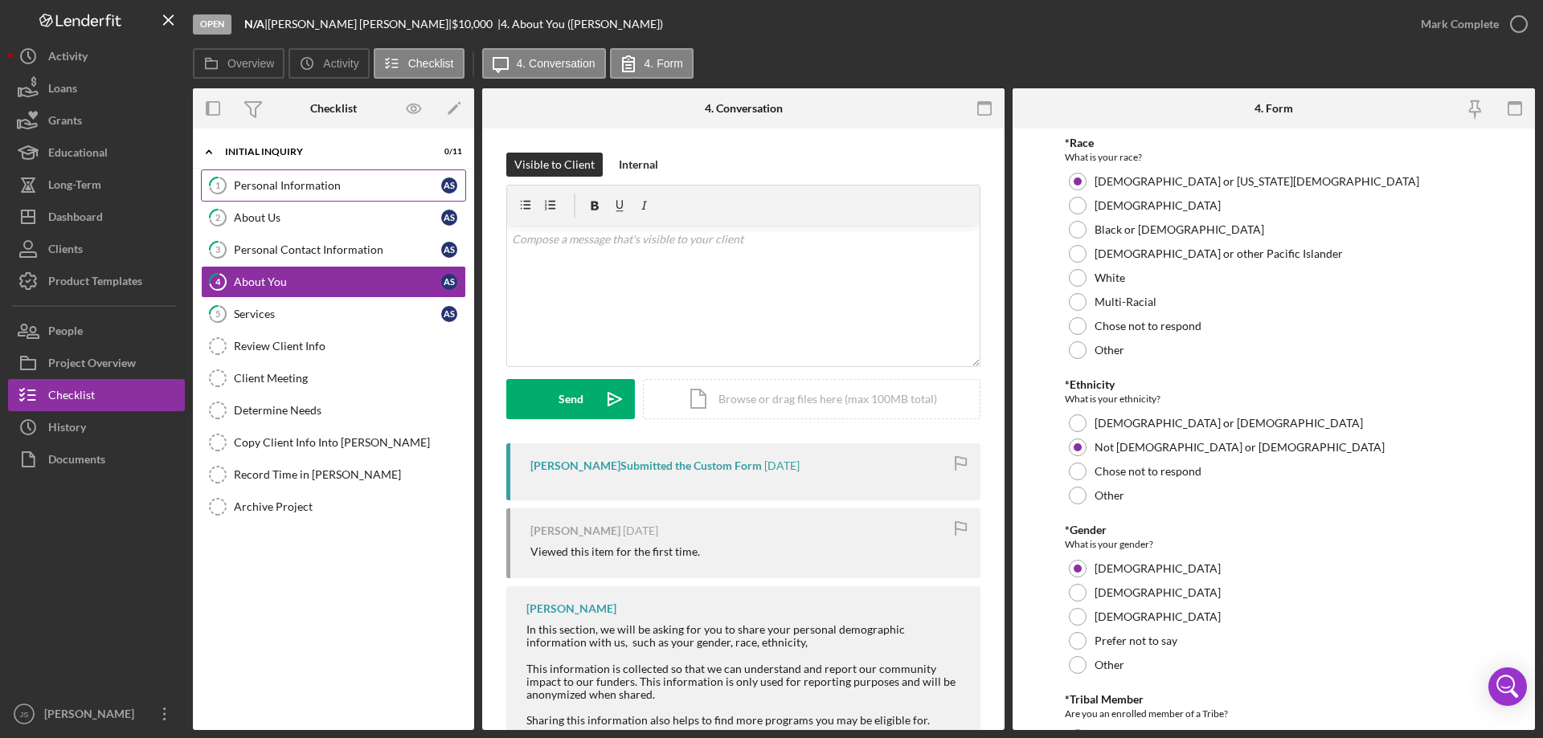
click at [287, 181] on div "Personal Information" at bounding box center [337, 185] width 207 height 13
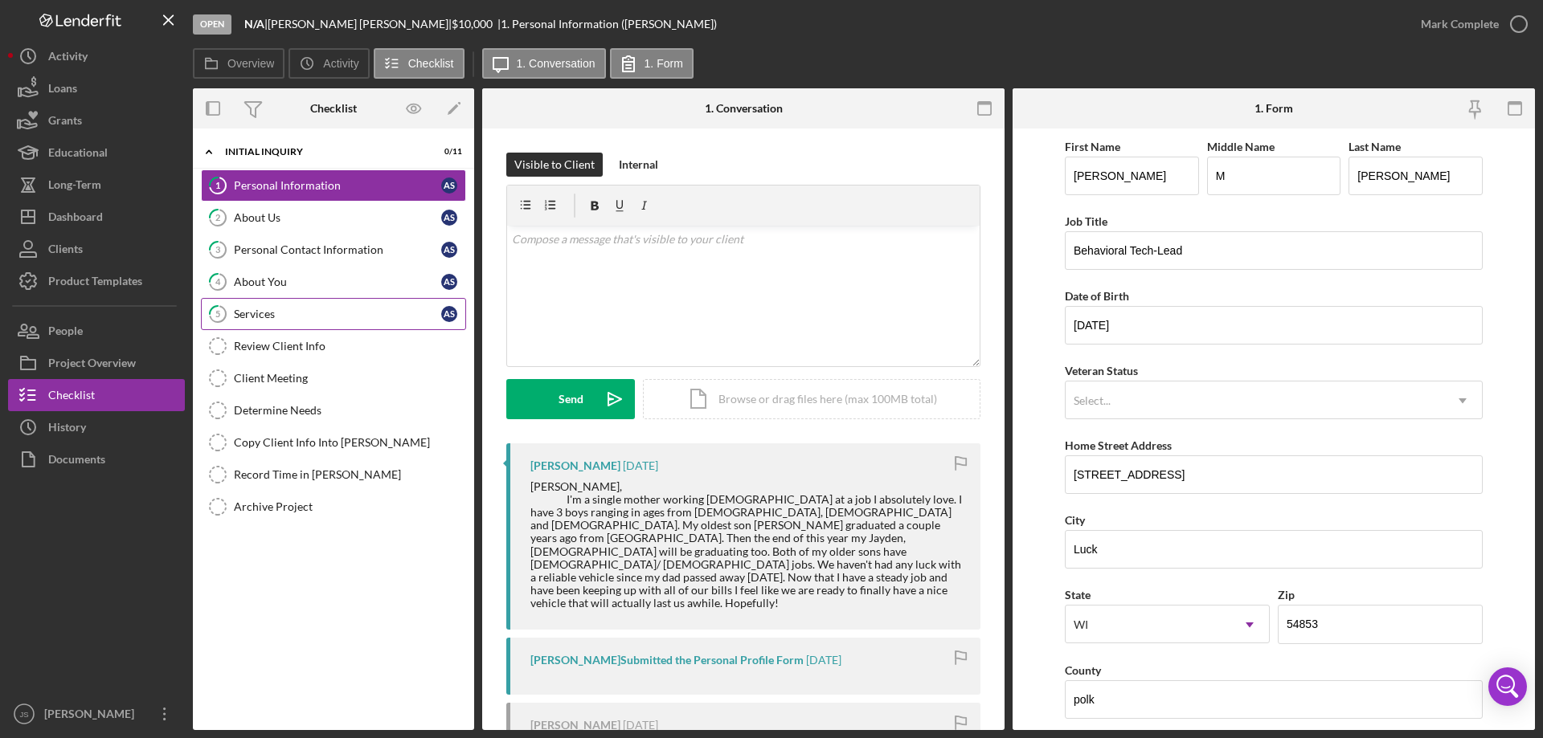
click at [314, 313] on div "Services" at bounding box center [337, 314] width 207 height 13
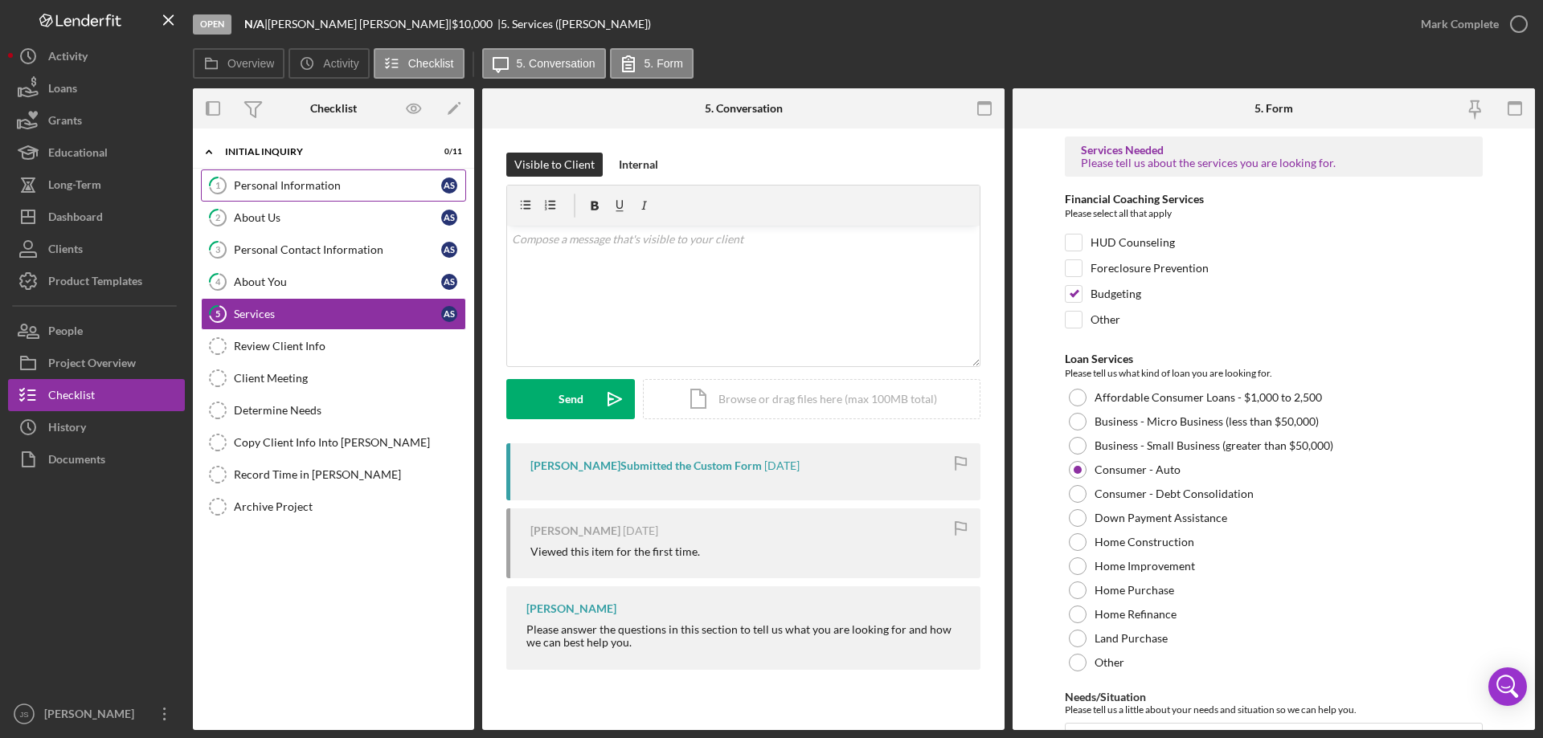
click at [333, 185] on div "Personal Information" at bounding box center [337, 185] width 207 height 13
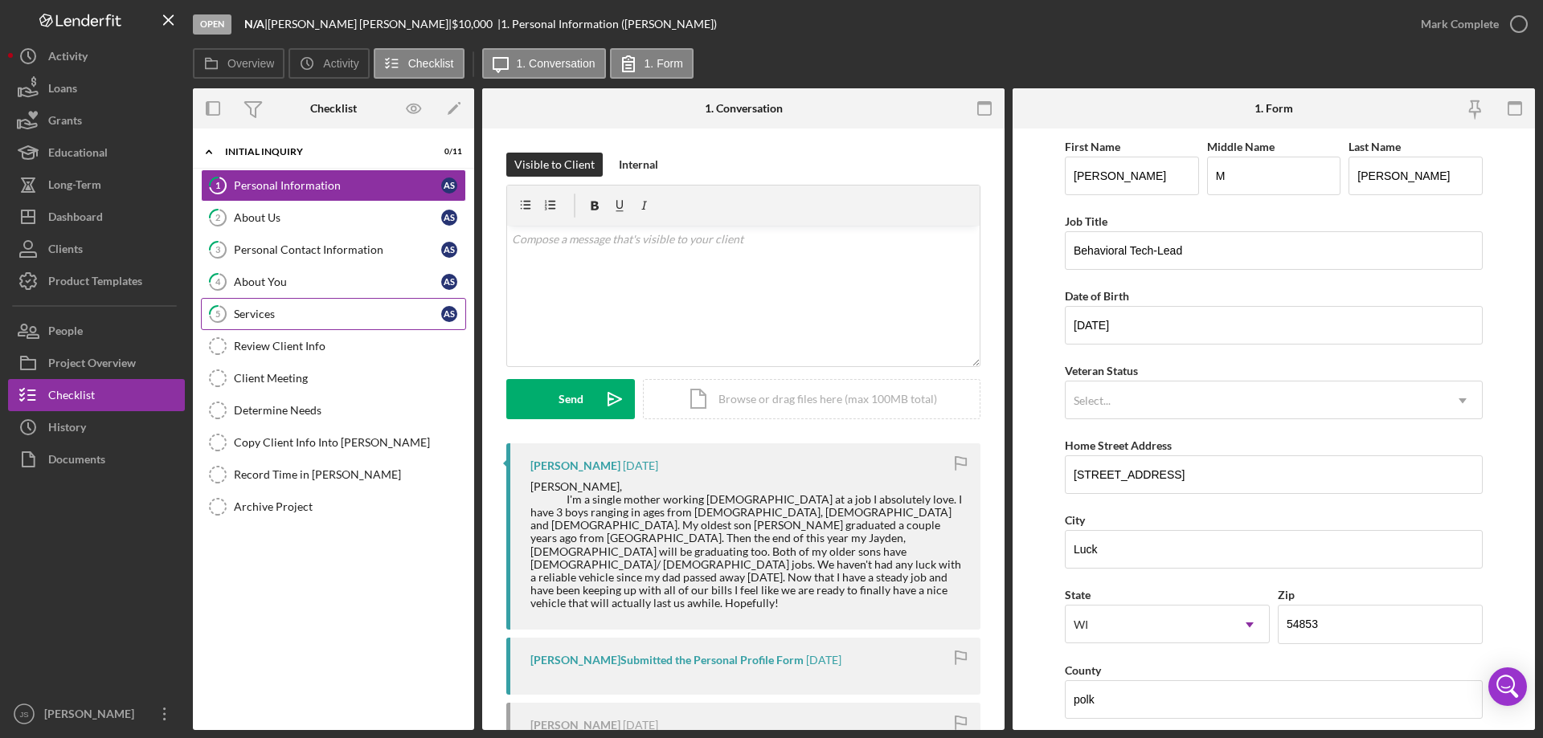
click at [296, 317] on div "Services" at bounding box center [337, 314] width 207 height 13
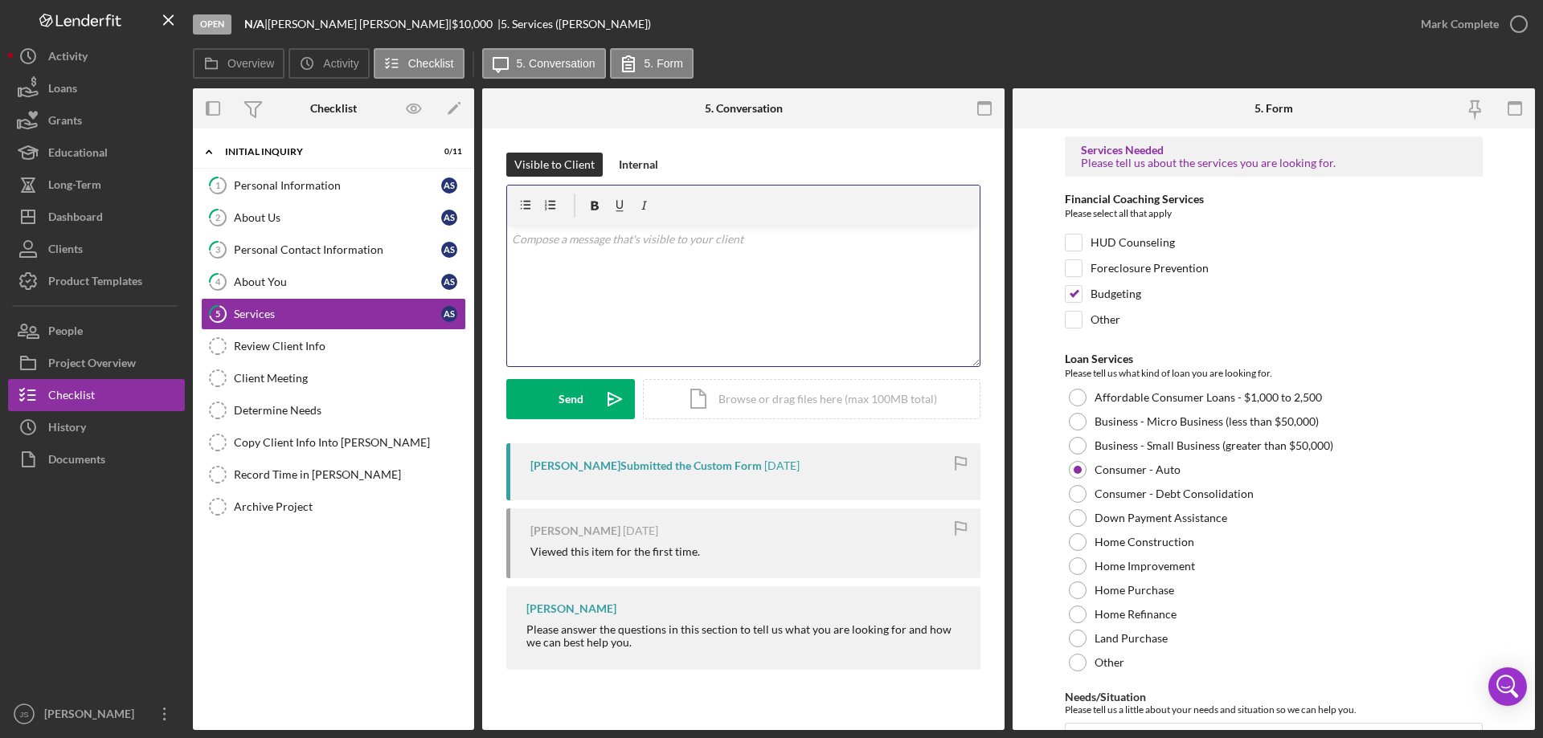
click at [536, 256] on div "v Color teal Color pink Remove color Add row above Add row below Add column bef…" at bounding box center [743, 296] width 472 height 141
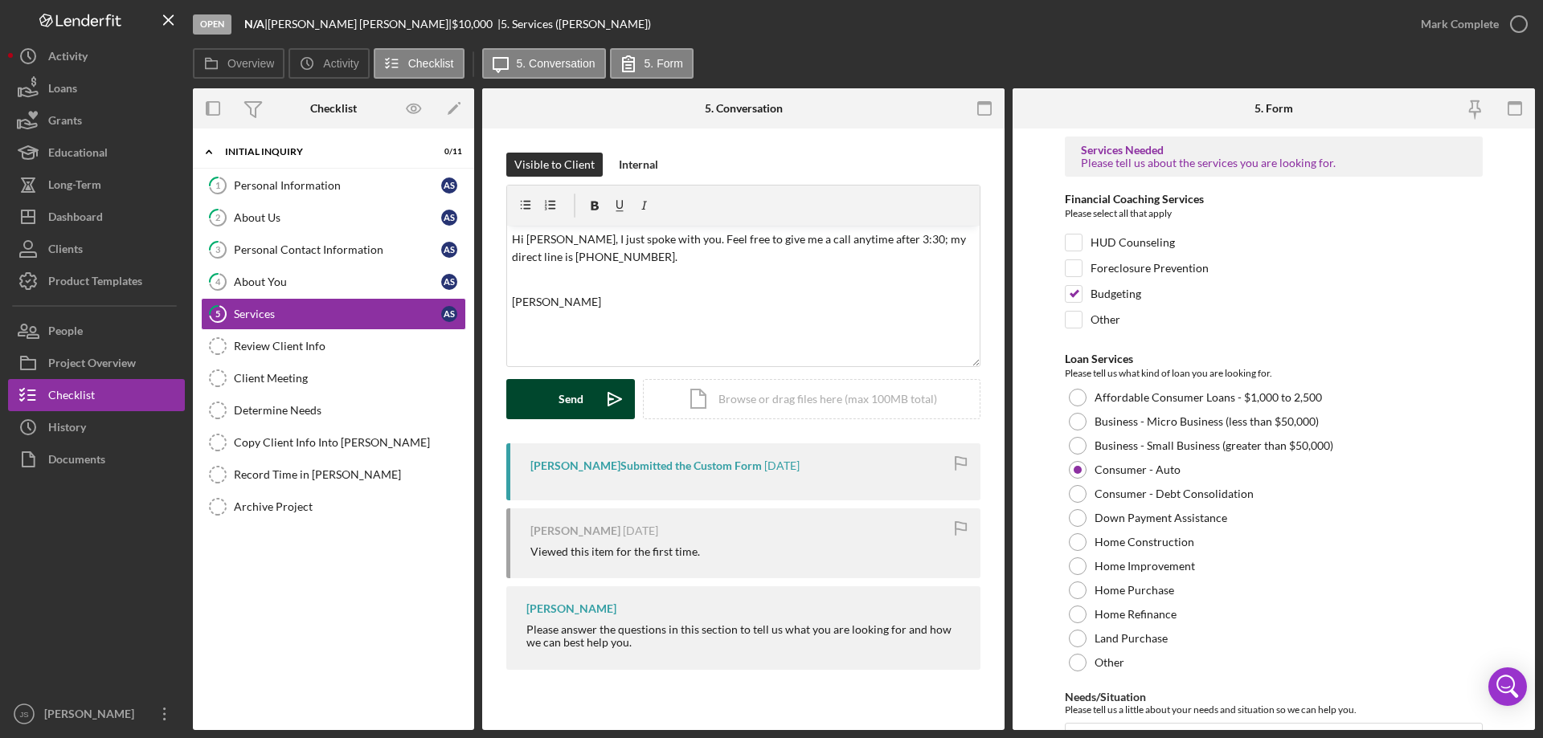
click at [564, 401] on div "Send" at bounding box center [570, 399] width 25 height 40
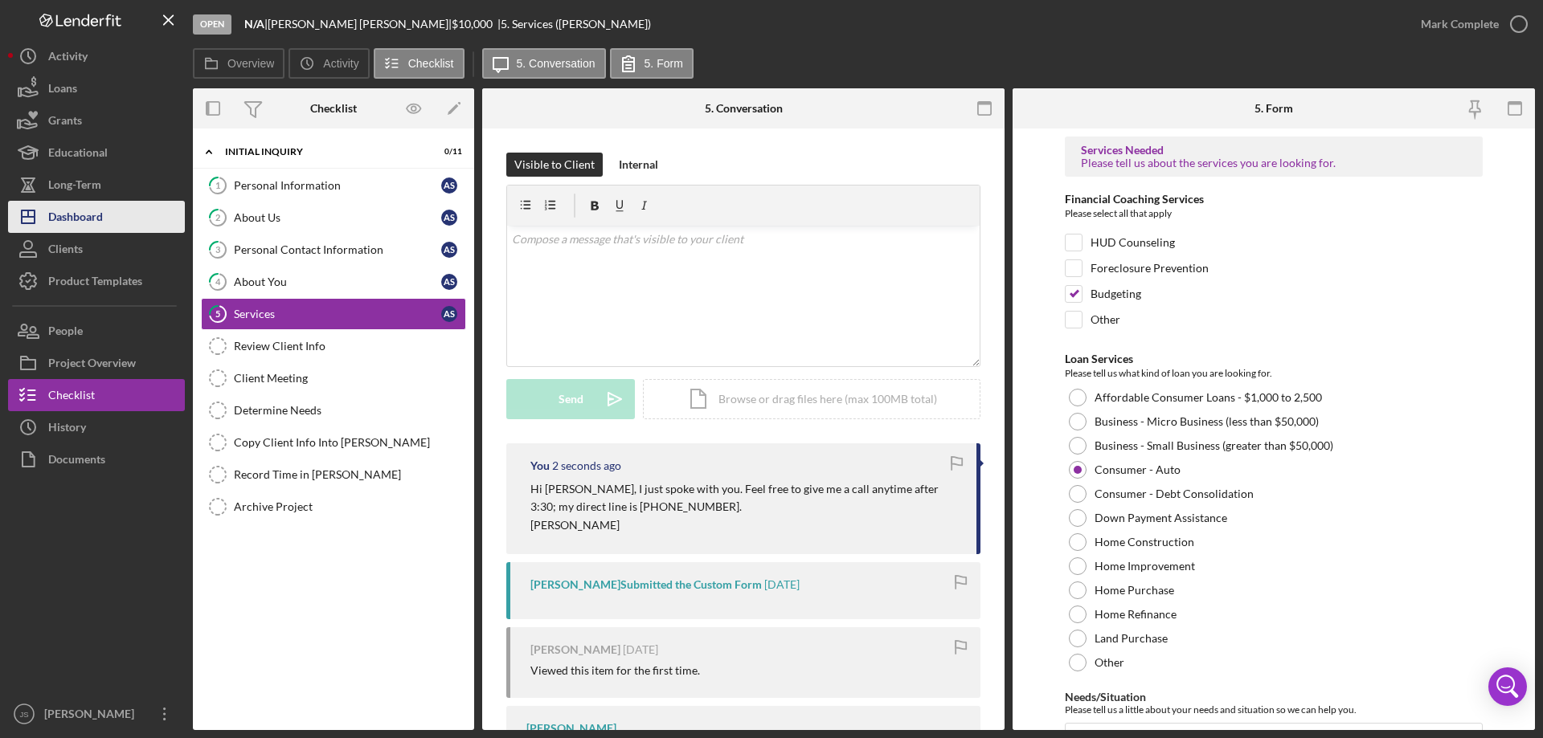
click at [97, 219] on div "Dashboard" at bounding box center [75, 219] width 55 height 36
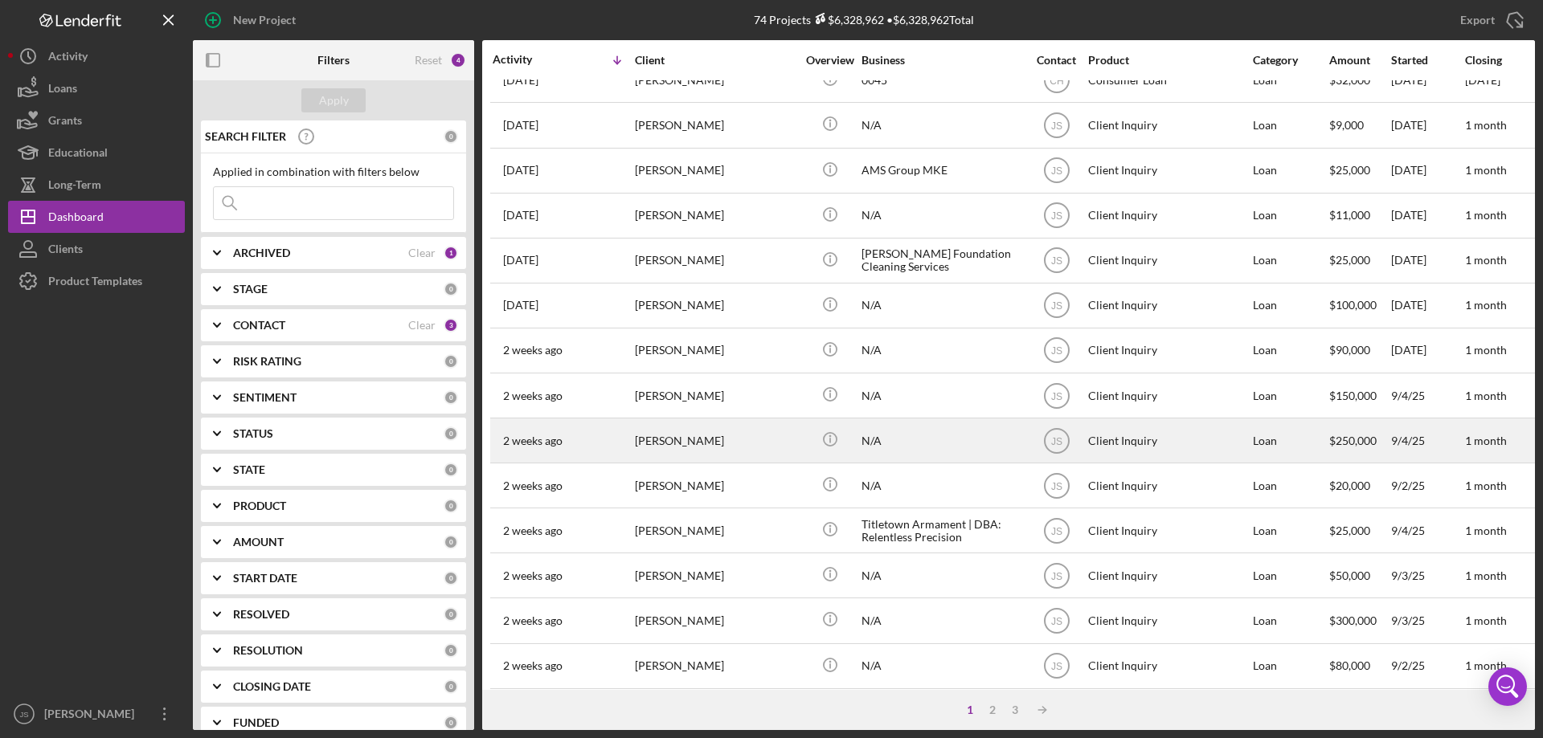
scroll to position [538, 0]
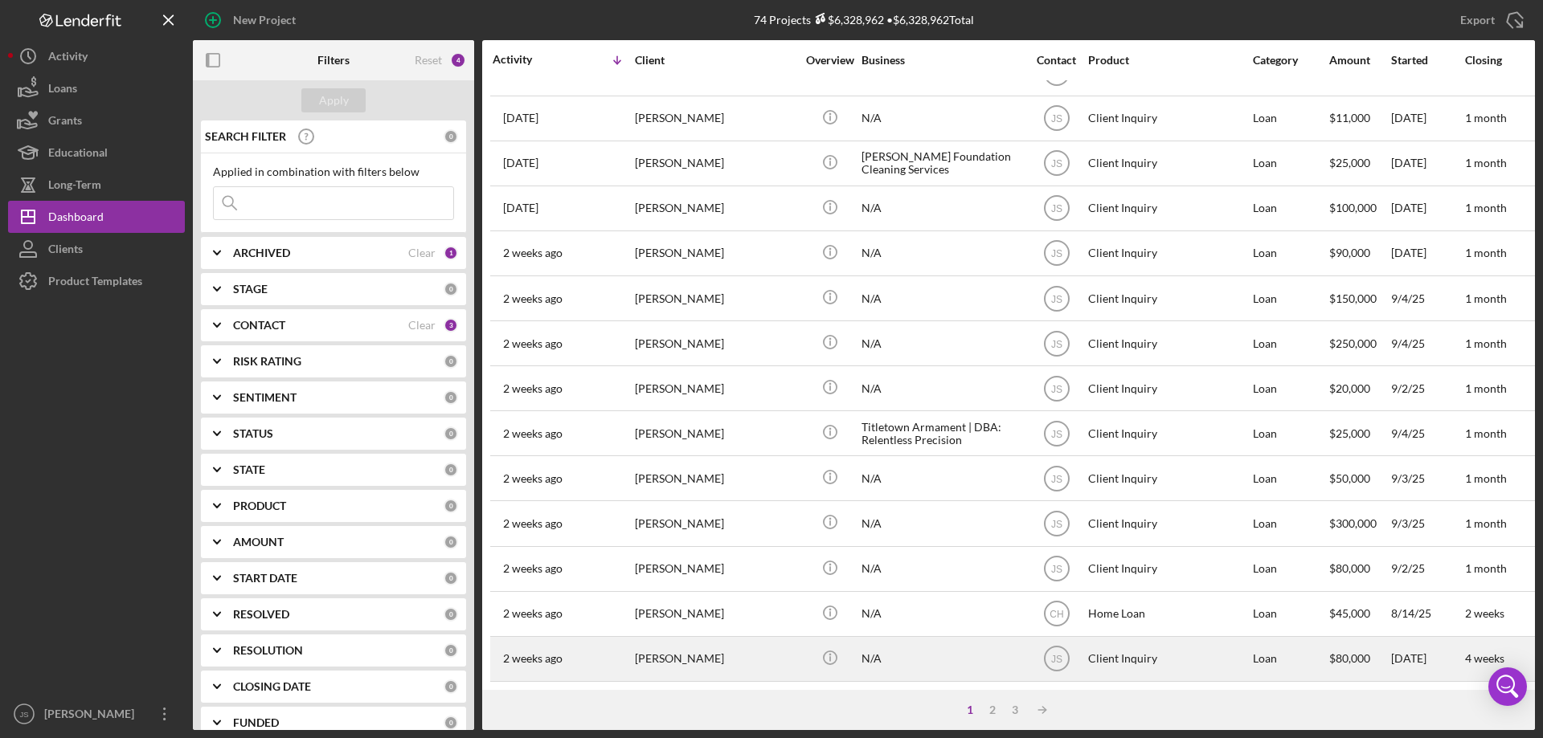
click at [758, 655] on div "[PERSON_NAME]" at bounding box center [715, 659] width 161 height 43
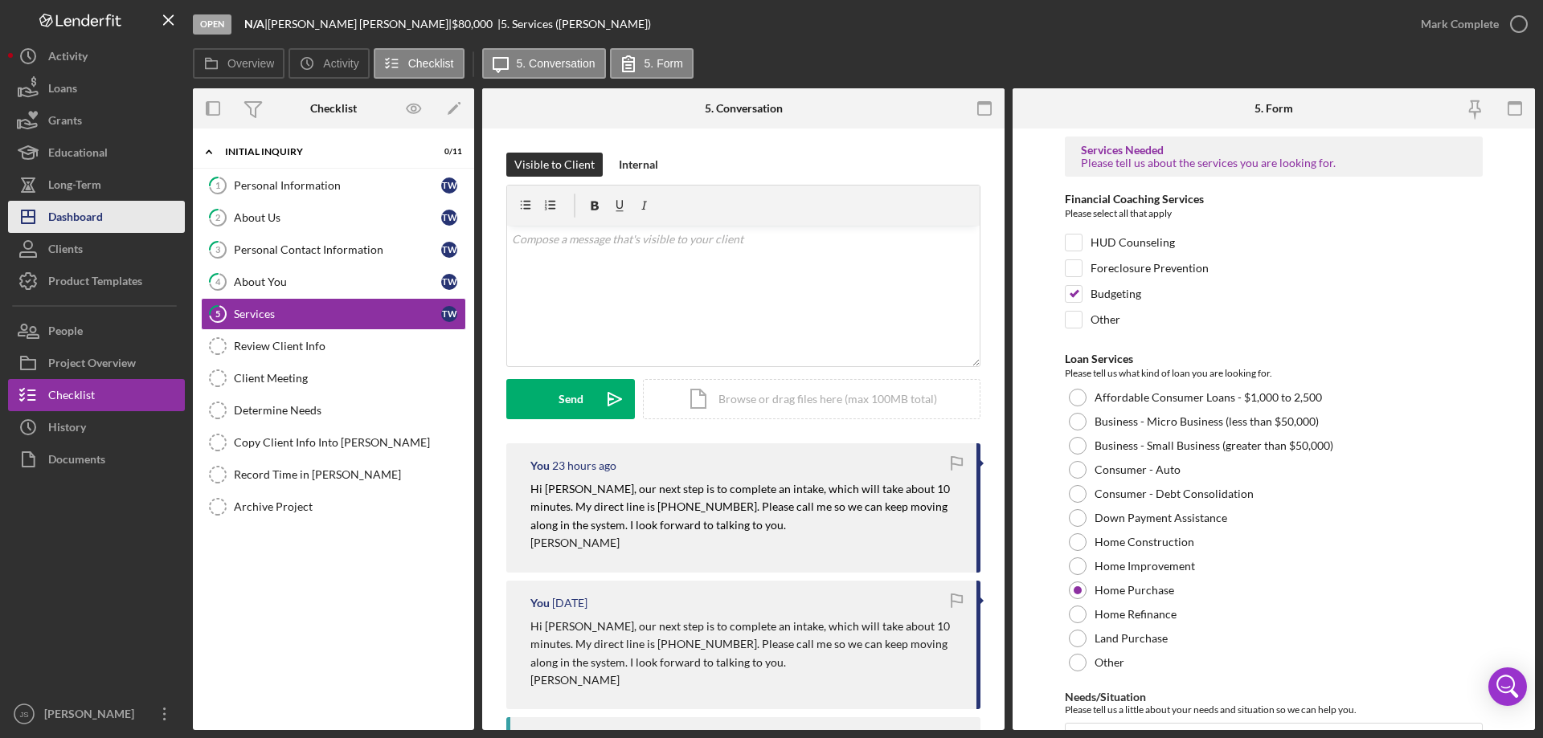
click at [104, 221] on button "Icon/Dashboard Dashboard" at bounding box center [96, 217] width 177 height 32
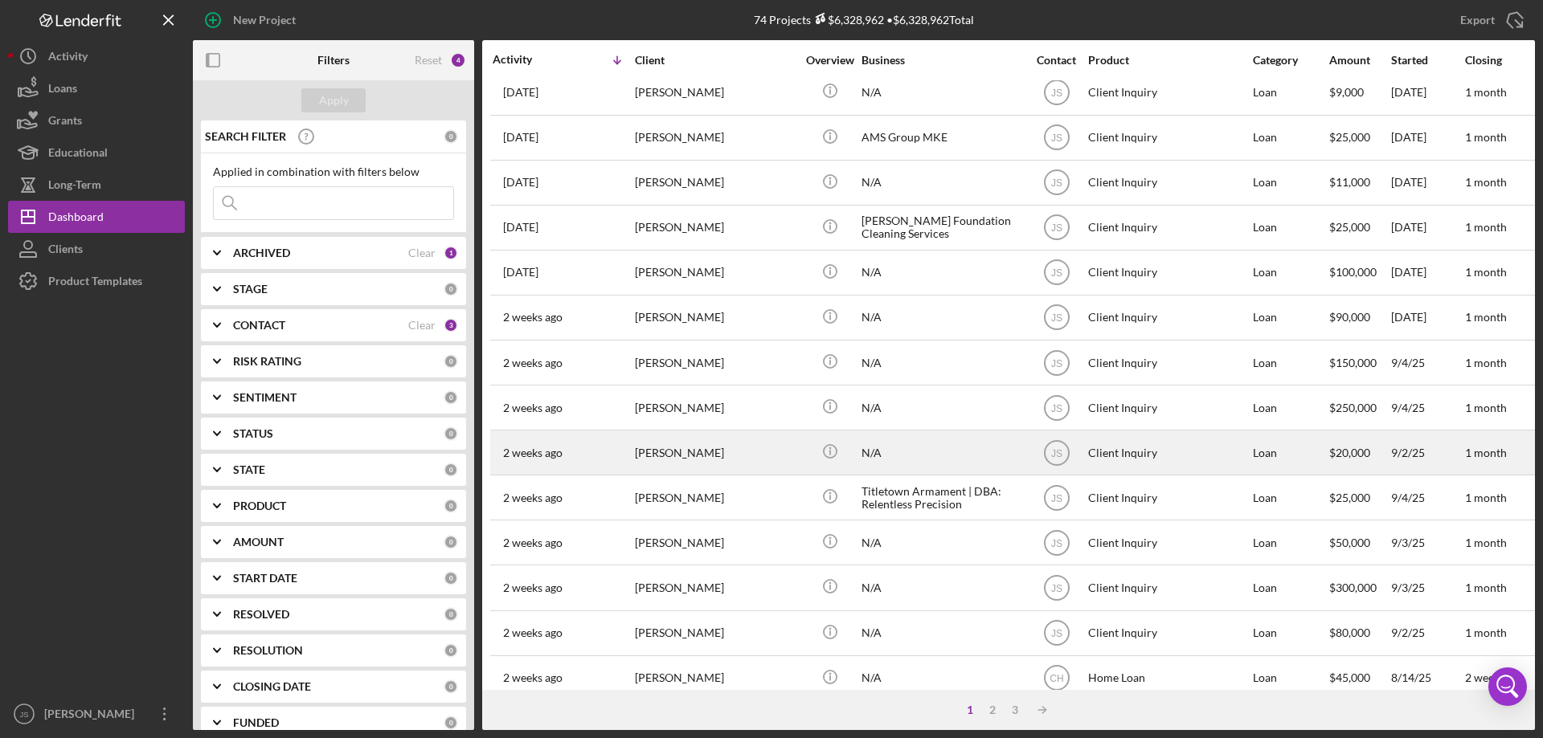
scroll to position [538, 0]
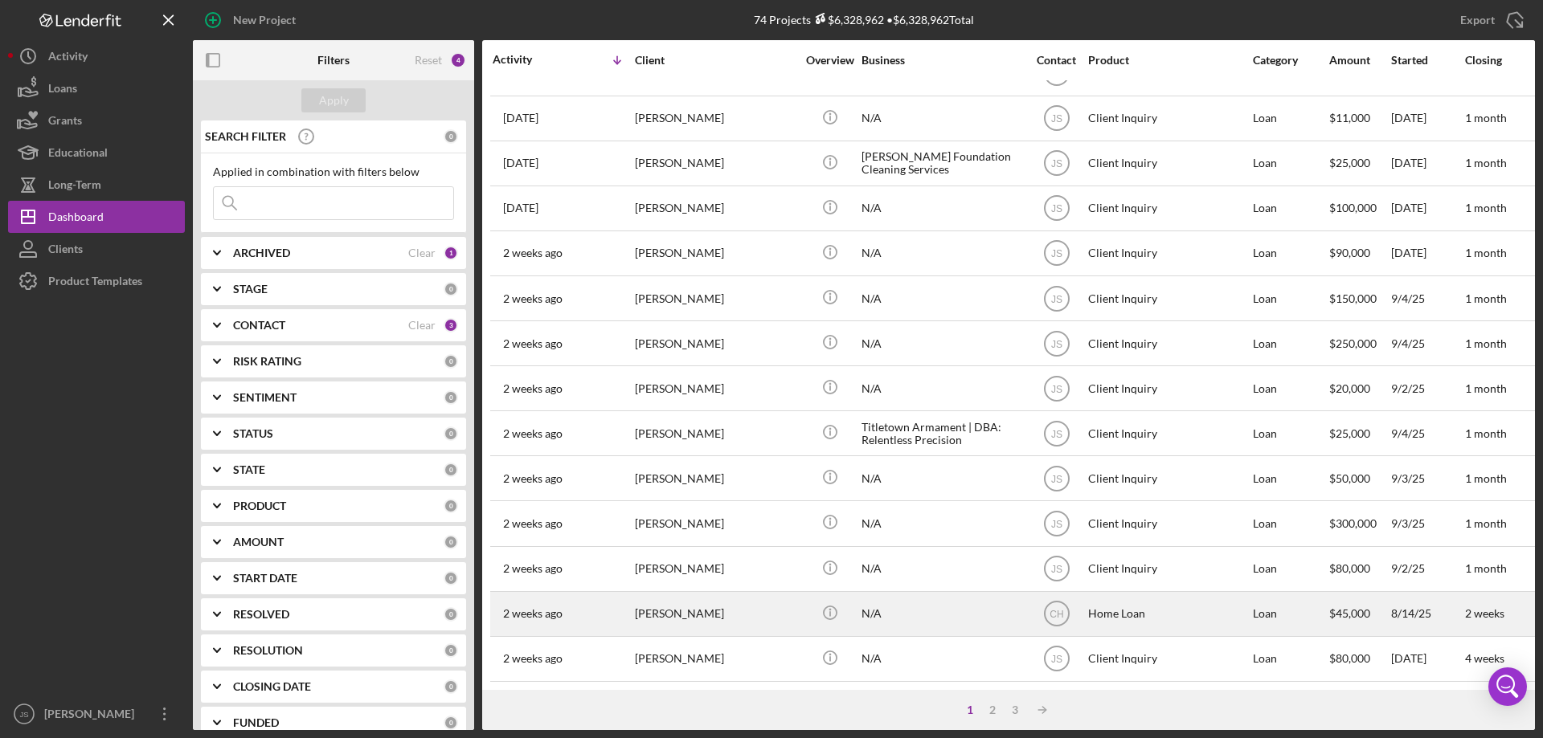
click at [748, 605] on div "[PERSON_NAME]" at bounding box center [715, 614] width 161 height 43
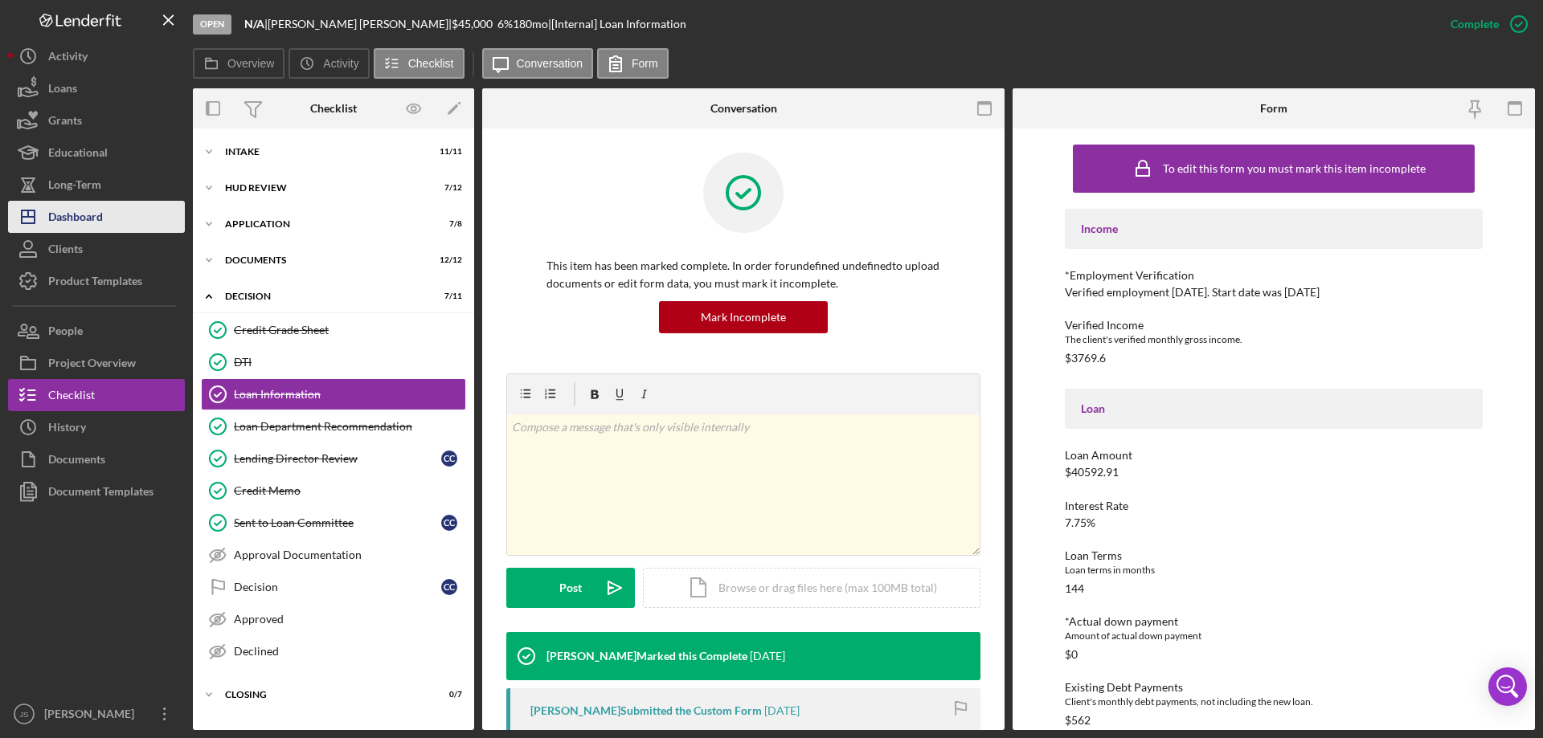
click at [93, 219] on div "Dashboard" at bounding box center [75, 219] width 55 height 36
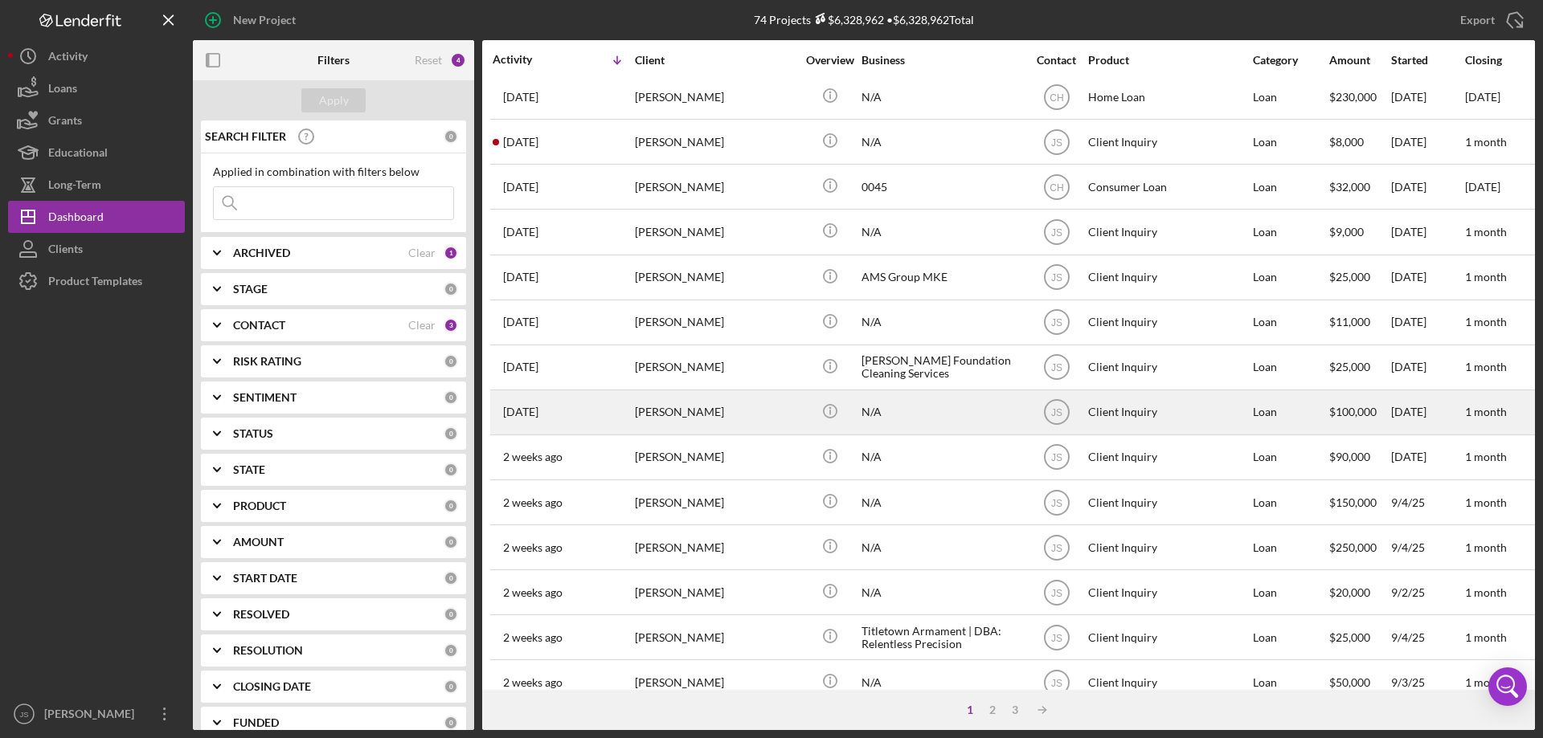
scroll to position [538, 0]
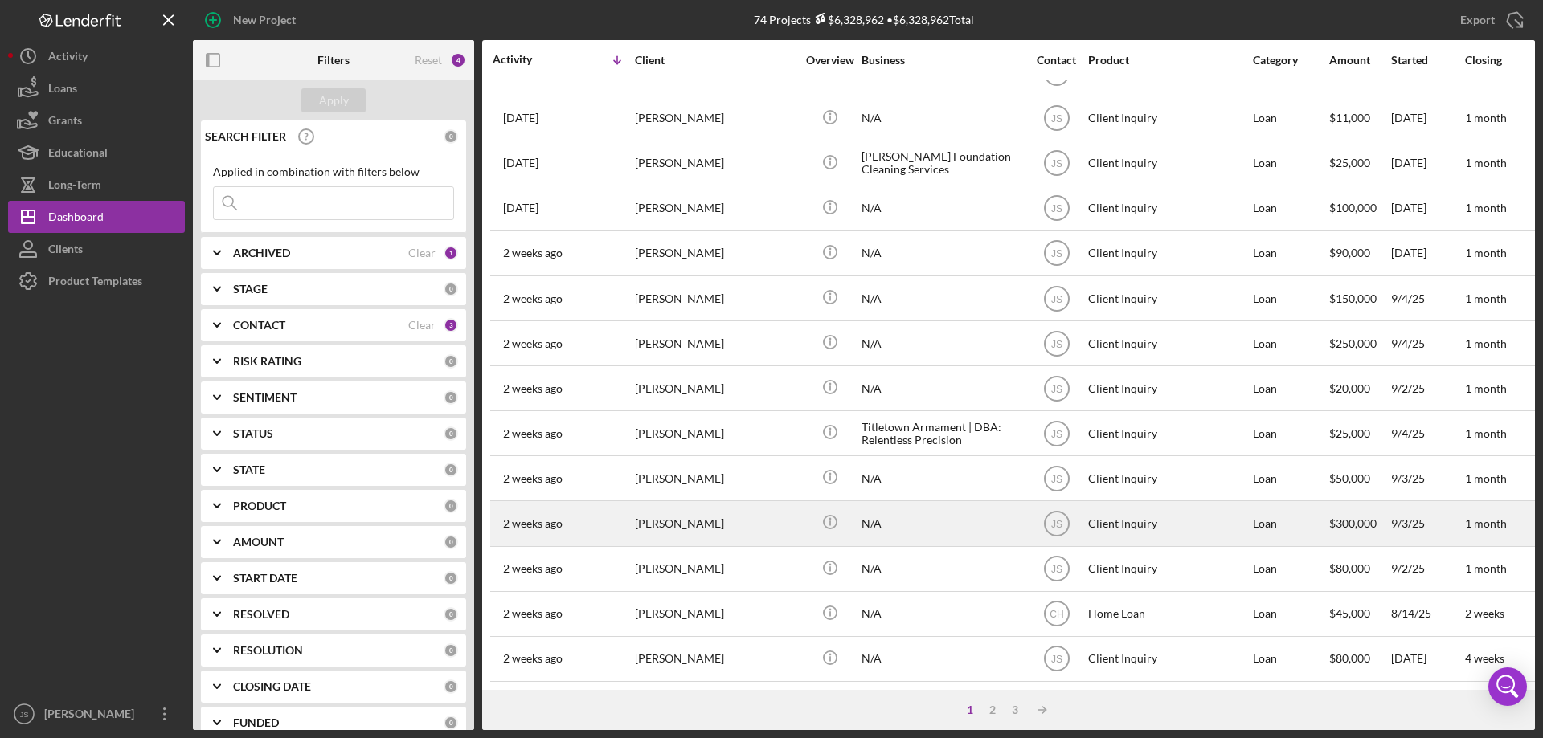
click at [762, 520] on div "[PERSON_NAME]" at bounding box center [715, 523] width 161 height 43
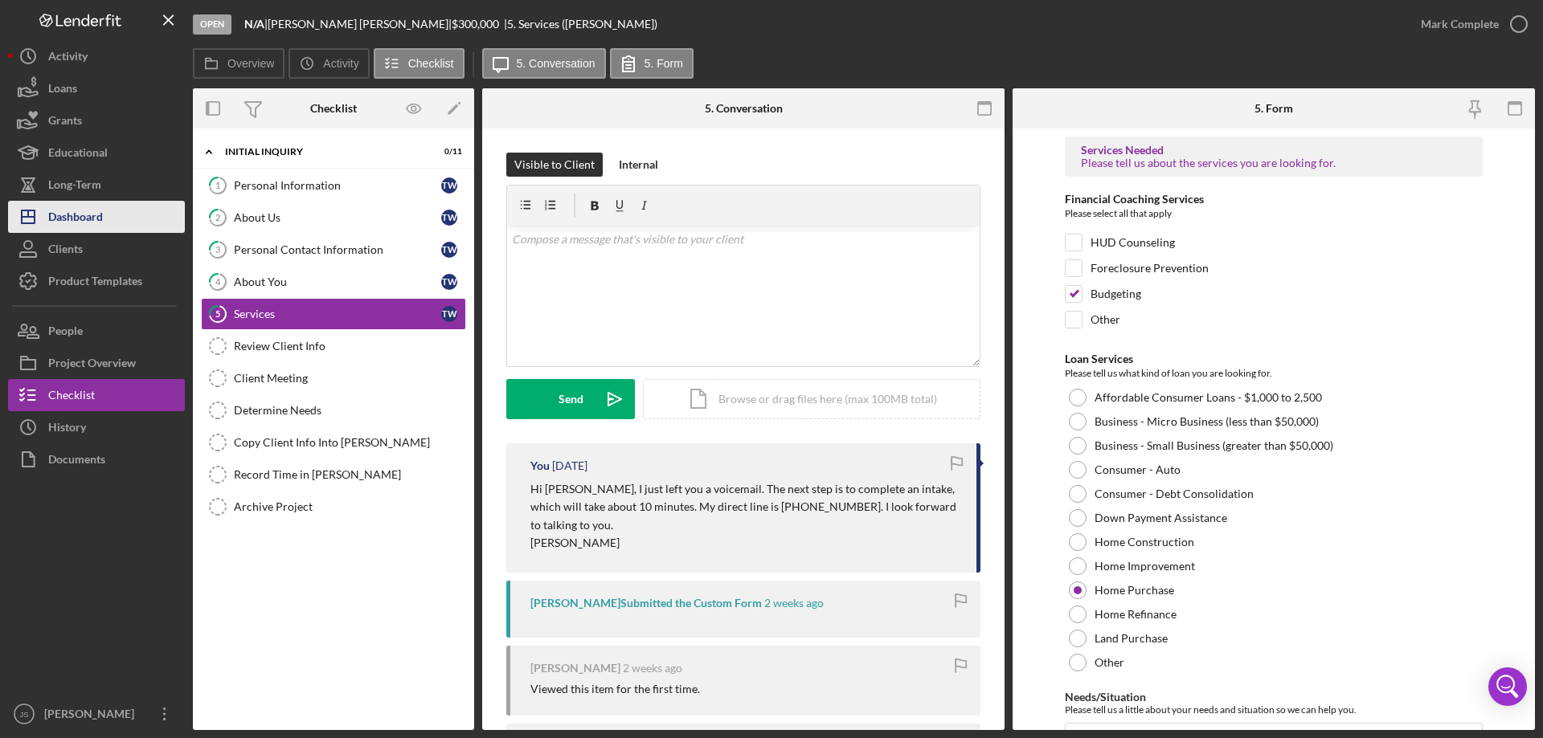
click at [89, 216] on div "Dashboard" at bounding box center [75, 219] width 55 height 36
